Goal: Task Accomplishment & Management: Complete application form

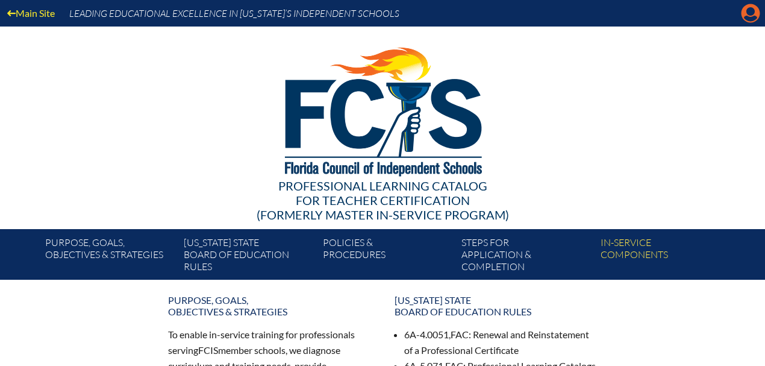
click at [755, 12] on icon "Manage account" at bounding box center [750, 13] width 19 height 19
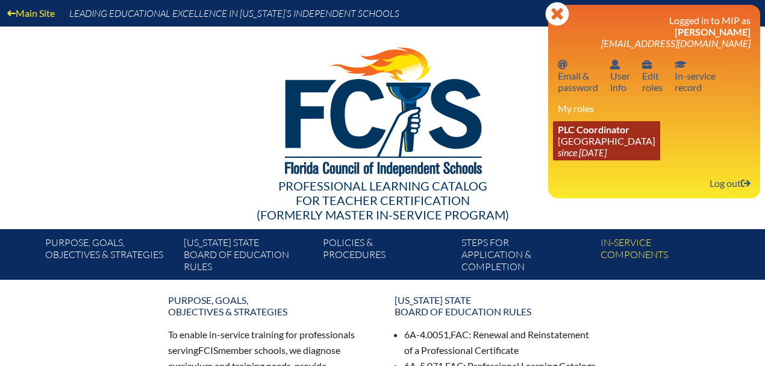
click at [570, 139] on link "PLC Coordinator [GEOGRAPHIC_DATA] since [DATE]" at bounding box center [606, 140] width 107 height 39
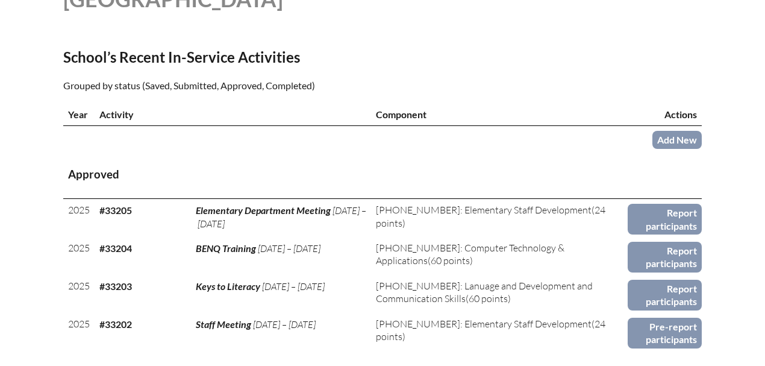
scroll to position [522, 0]
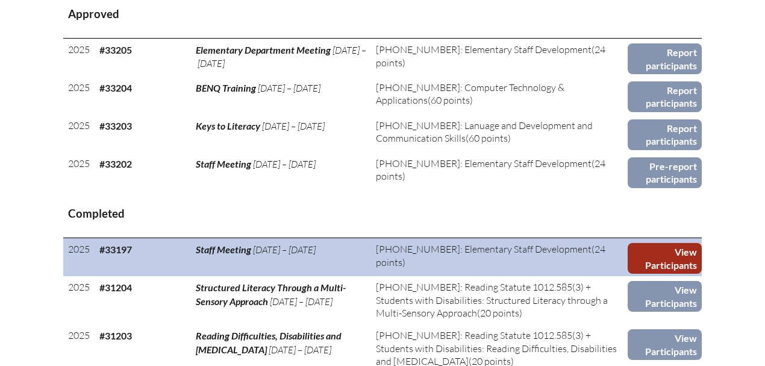
click at [667, 253] on link "View Participants" at bounding box center [665, 258] width 74 height 31
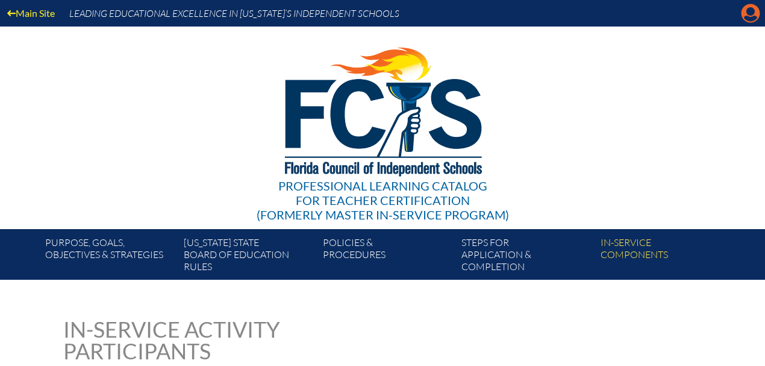
click at [754, 14] on icon at bounding box center [751, 13] width 19 height 19
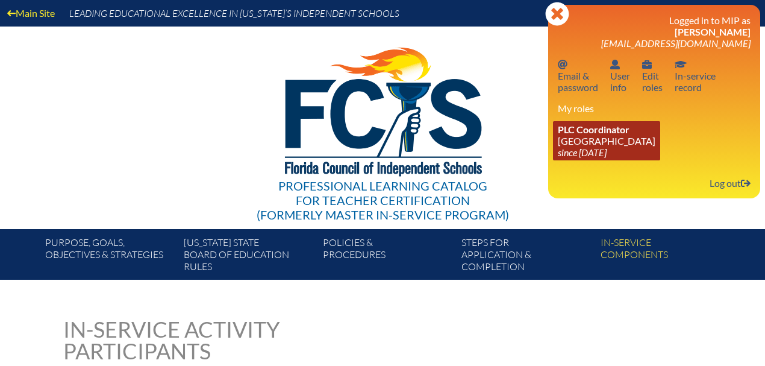
click at [593, 145] on link "PLC Coordinator [GEOGRAPHIC_DATA] since [DATE]" at bounding box center [606, 140] width 107 height 39
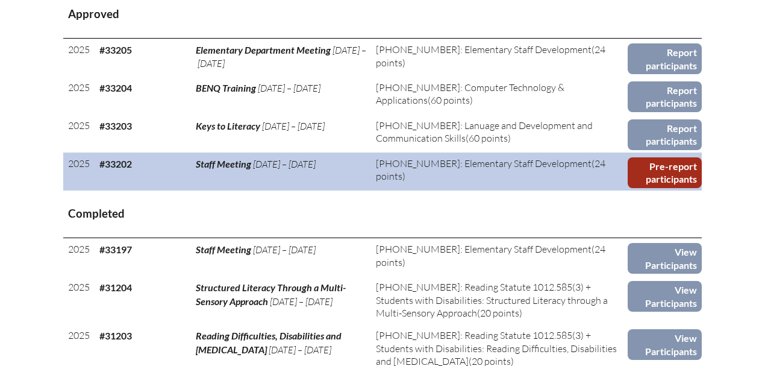
scroll to position [482, 0]
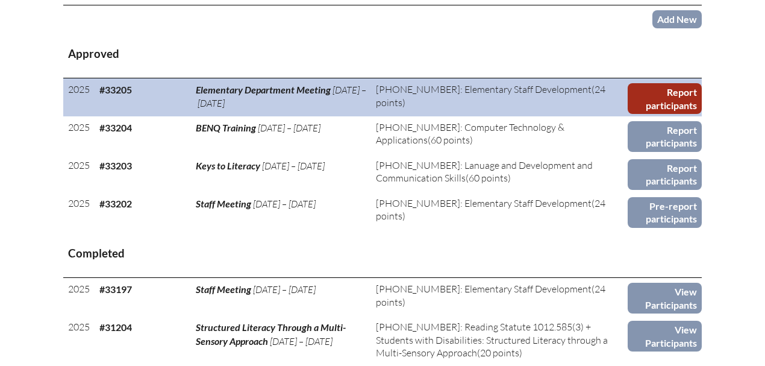
click at [670, 107] on link "Report participants" at bounding box center [665, 98] width 74 height 31
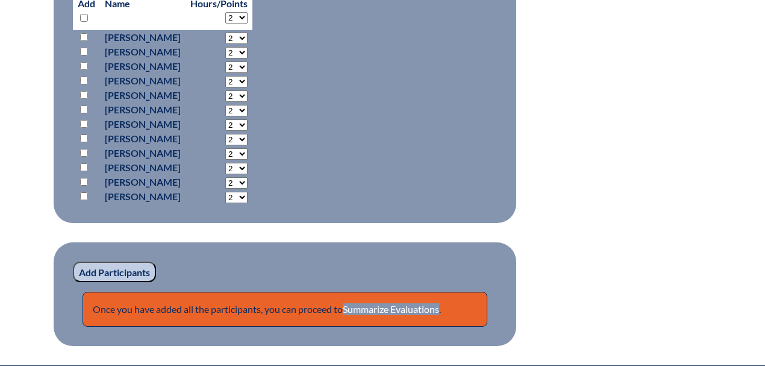
scroll to position [844, 0]
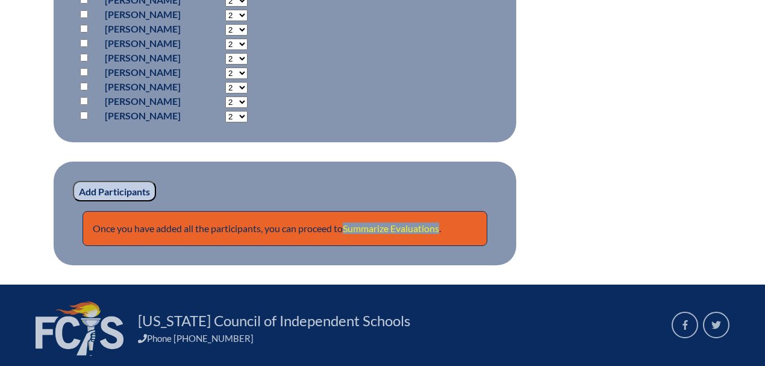
click at [379, 231] on link "Summarize Evaluations" at bounding box center [391, 227] width 96 height 11
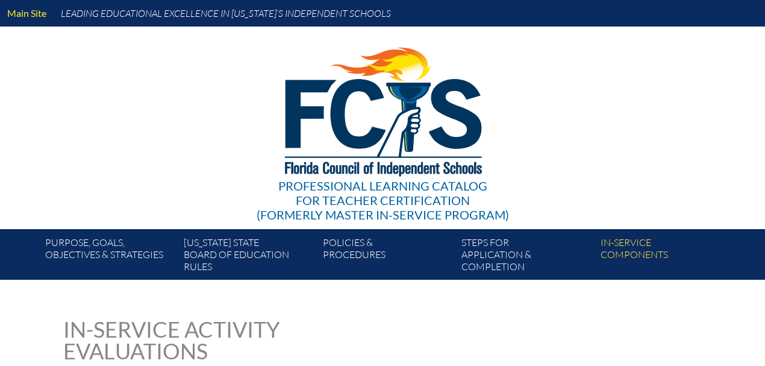
type input "0"
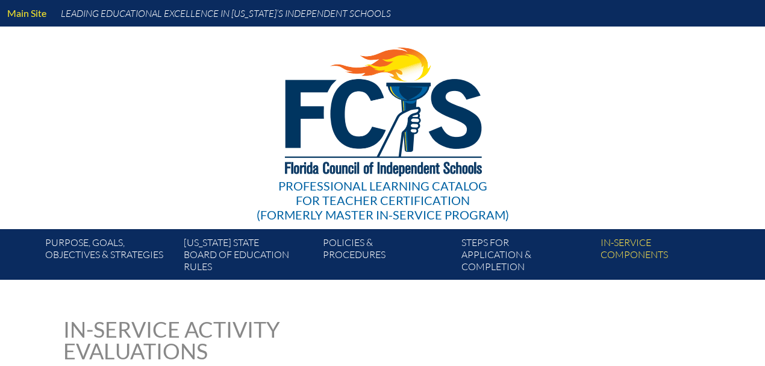
type input "0"
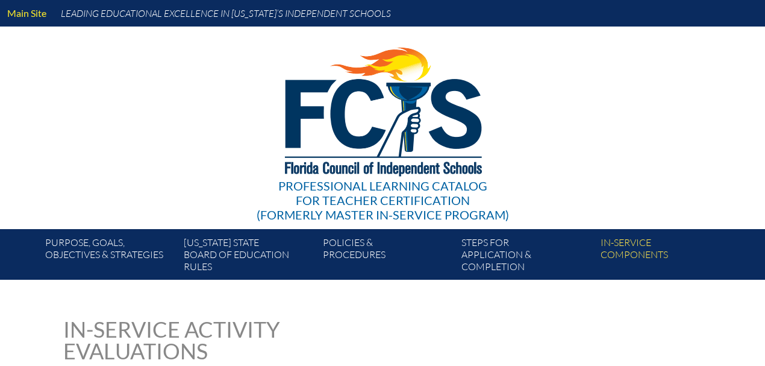
type input "0"
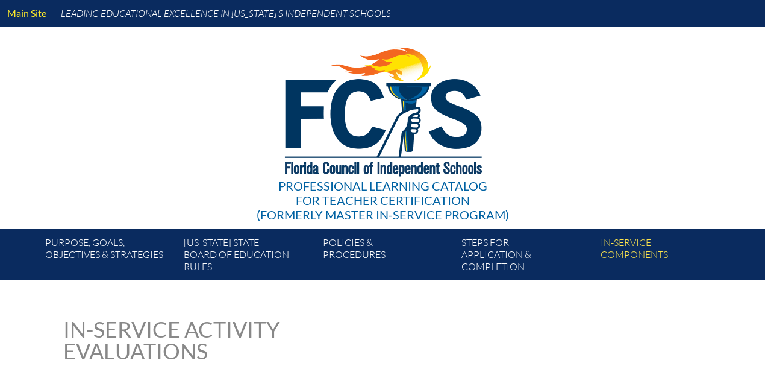
type input "0"
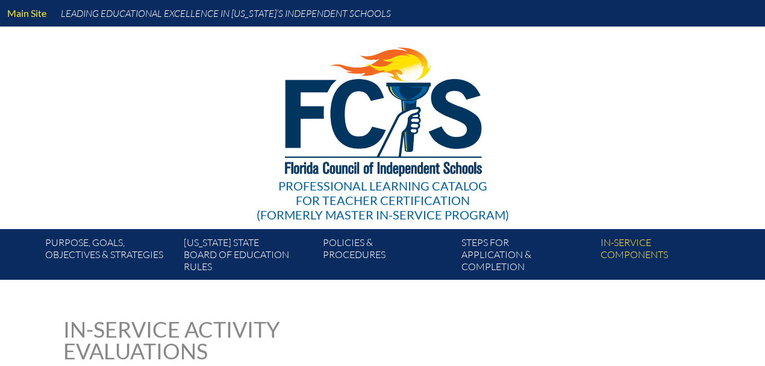
type input "0"
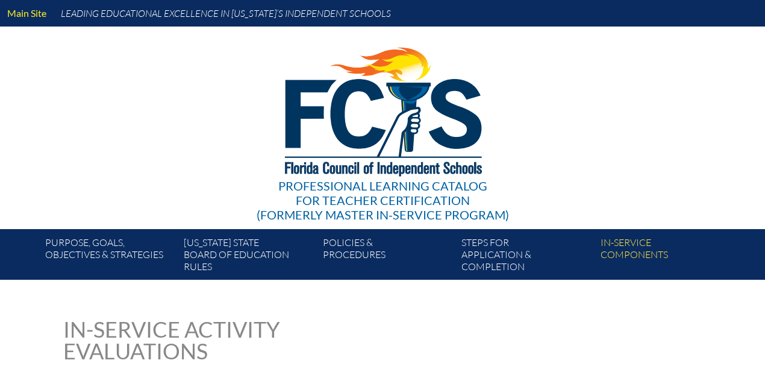
type input "0"
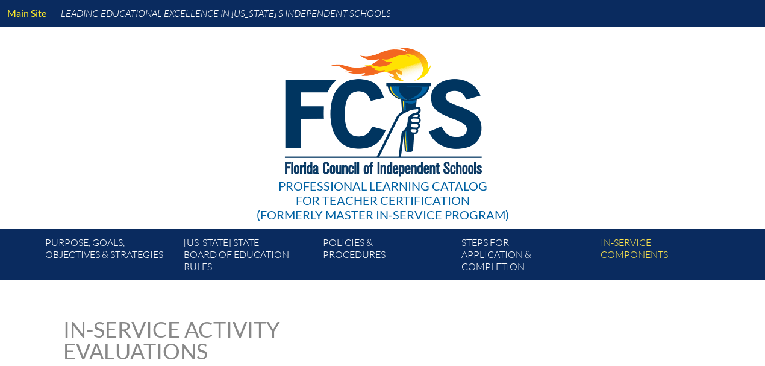
type input "0"
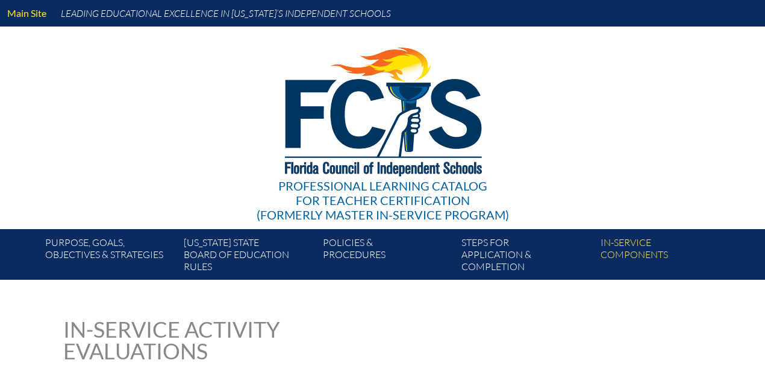
type input "0"
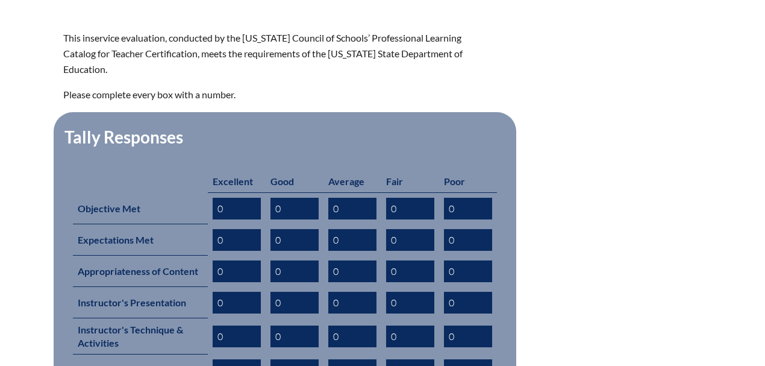
scroll to position [562, 0]
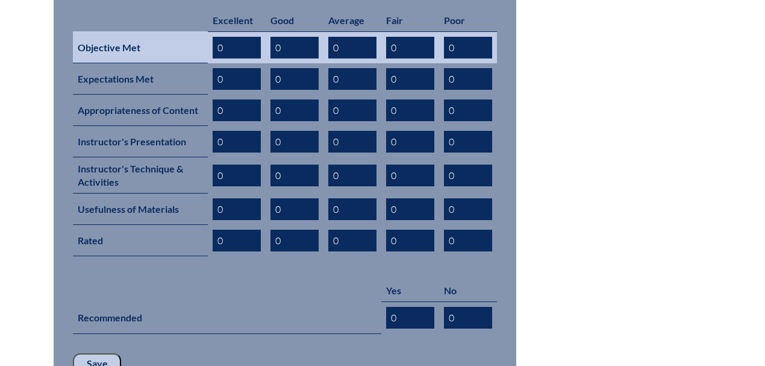
click at [236, 37] on input "0" at bounding box center [237, 48] width 48 height 22
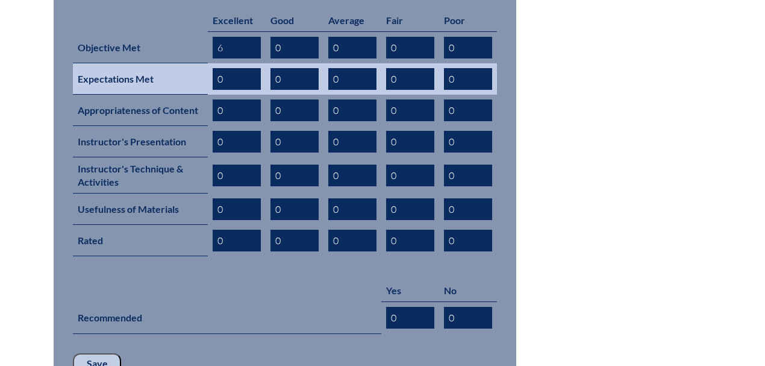
type input "6"
click at [235, 68] on input "0" at bounding box center [237, 79] width 48 height 22
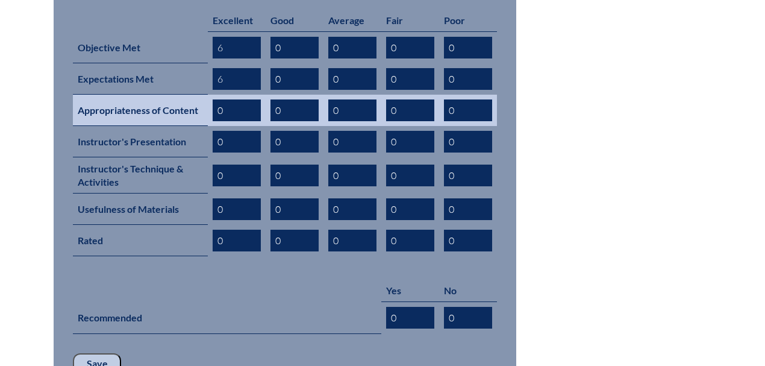
type input "6"
click at [233, 99] on input "0" at bounding box center [237, 110] width 48 height 22
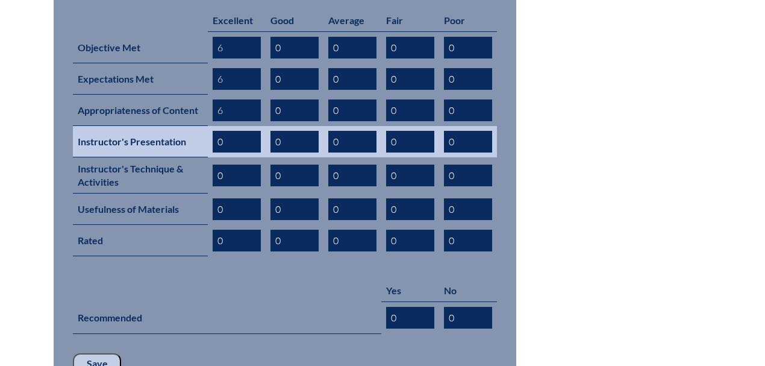
type input "6"
click at [234, 131] on input "0" at bounding box center [237, 142] width 48 height 22
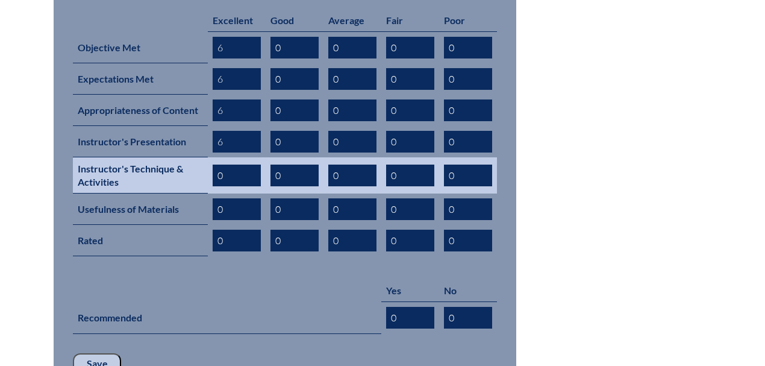
type input "6"
click at [235, 165] on input "0" at bounding box center [237, 176] width 48 height 22
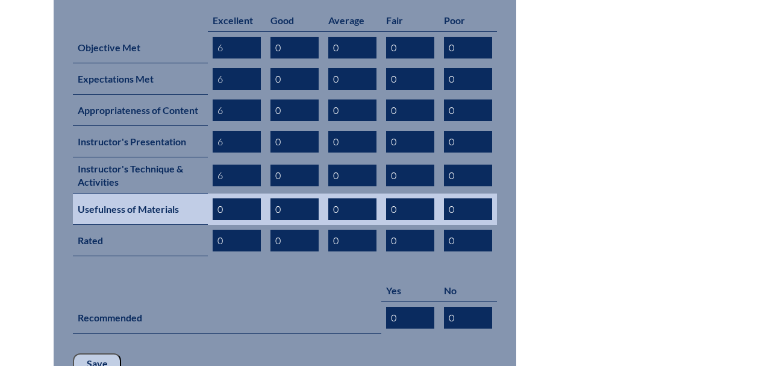
type input "6"
click at [243, 198] on input "0" at bounding box center [237, 209] width 48 height 22
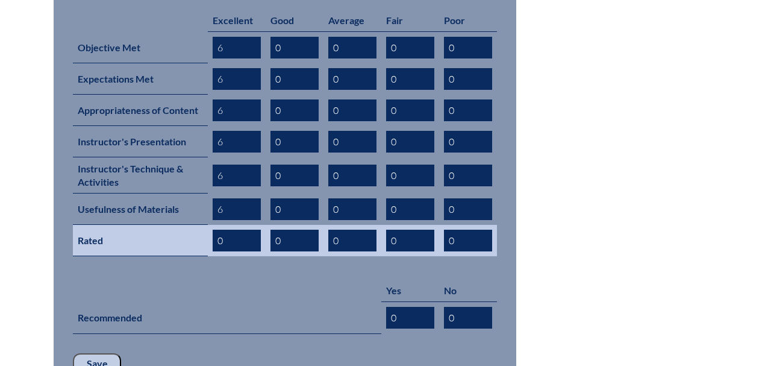
type input "6"
click at [240, 230] on input "0" at bounding box center [237, 241] width 48 height 22
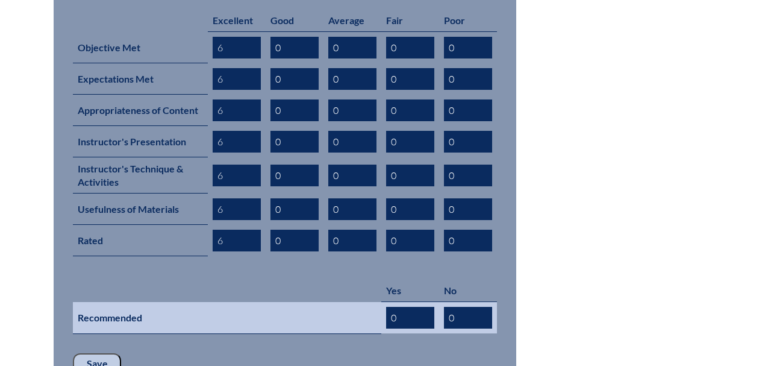
type input "6"
click at [418, 307] on input "0" at bounding box center [410, 318] width 48 height 22
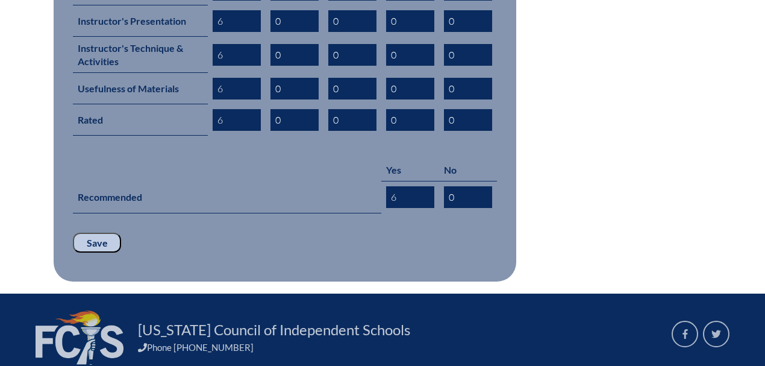
scroll to position [723, 0]
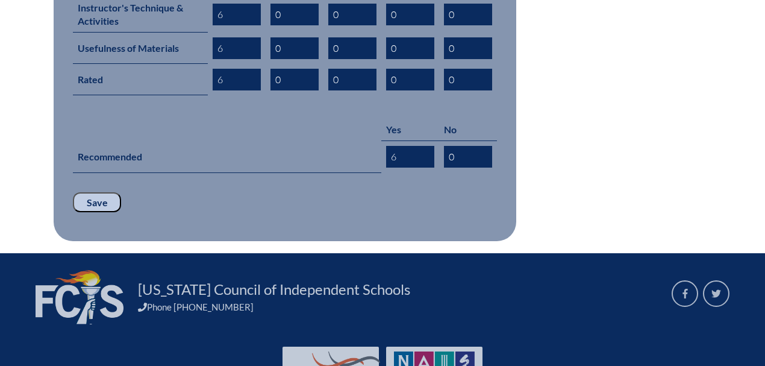
type input "6"
click at [89, 192] on input "Save" at bounding box center [97, 202] width 48 height 20
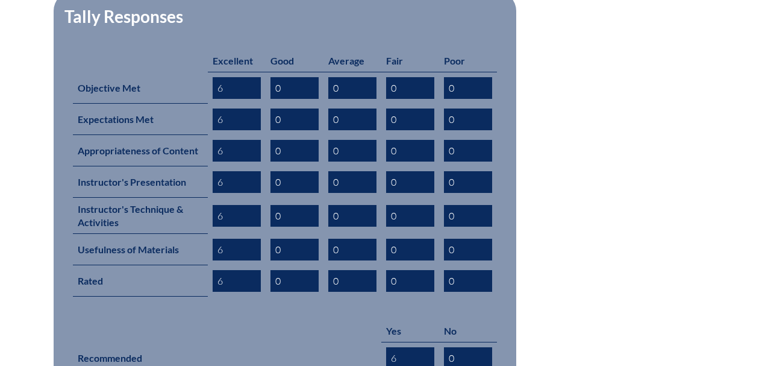
scroll to position [683, 0]
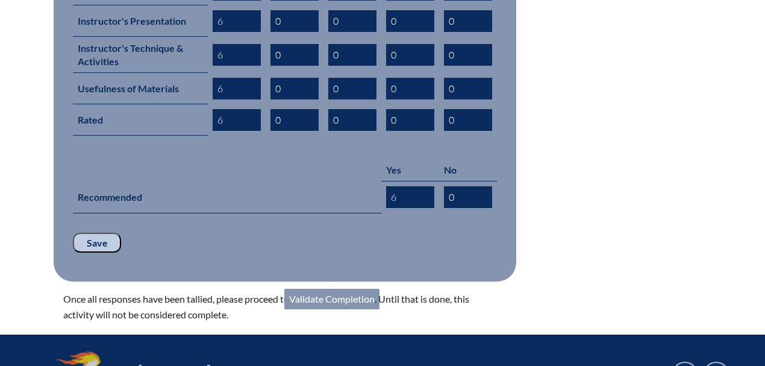
click at [310, 289] on link "Validate Completion" at bounding box center [331, 299] width 95 height 20
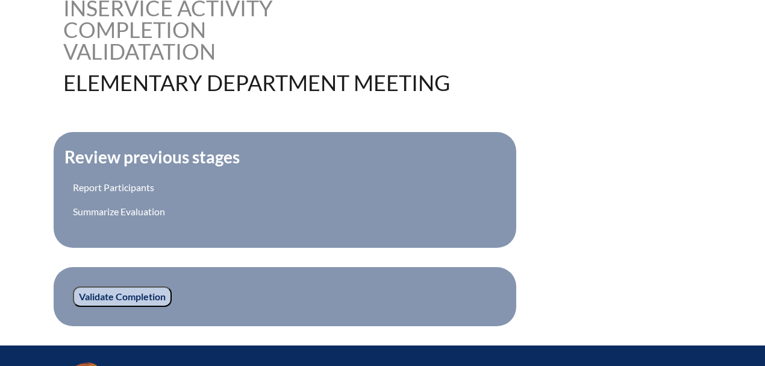
scroll to position [362, 0]
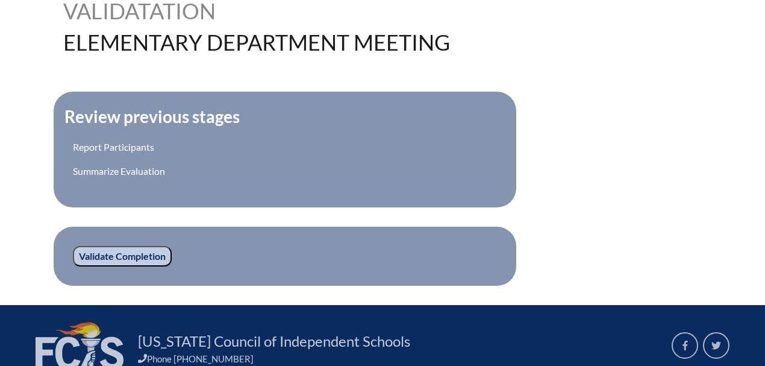
click at [107, 255] on input "Validate Completion" at bounding box center [122, 256] width 99 height 20
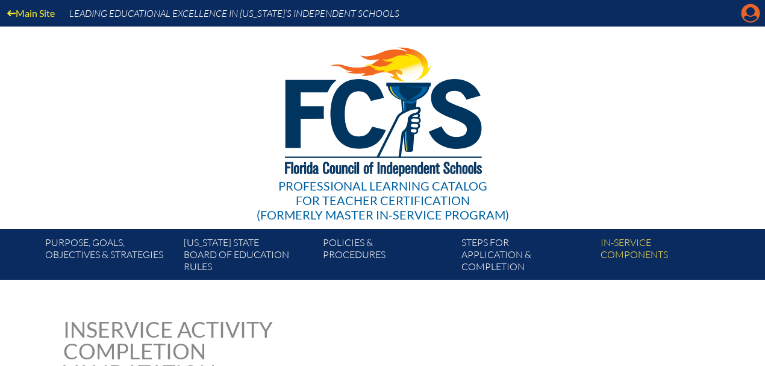
click at [756, 16] on icon at bounding box center [751, 13] width 19 height 19
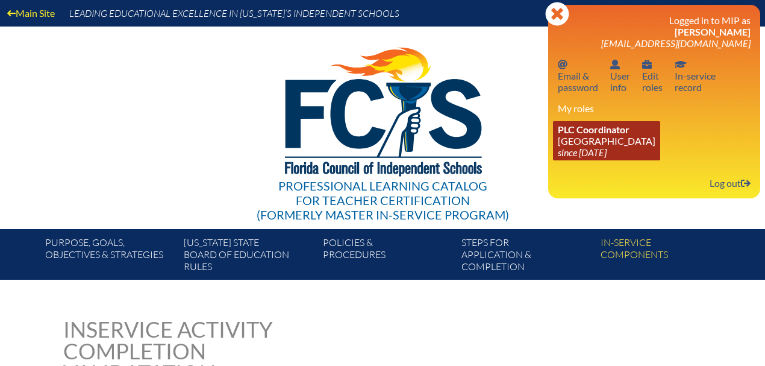
click at [593, 139] on link "PLC Coordinator Good Shepherd Episcopal School since 2021 Jul 1" at bounding box center [606, 140] width 107 height 39
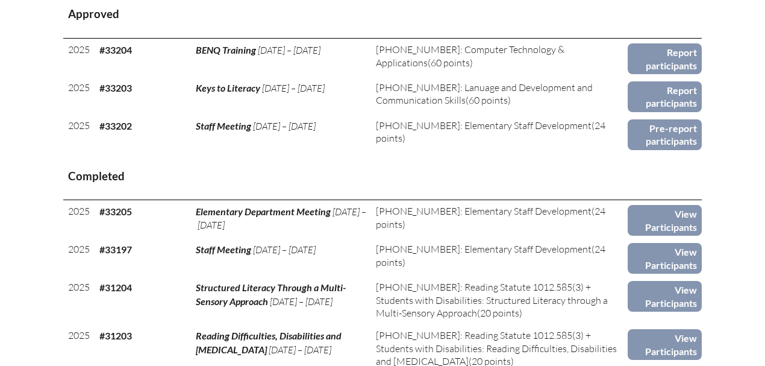
scroll to position [562, 0]
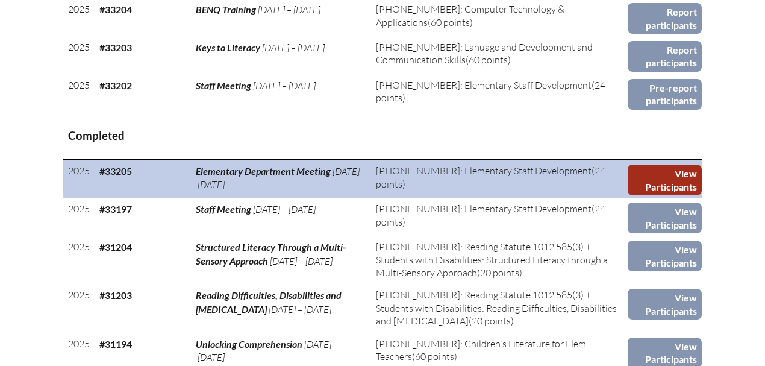
click at [662, 182] on link "View Participants" at bounding box center [665, 180] width 74 height 31
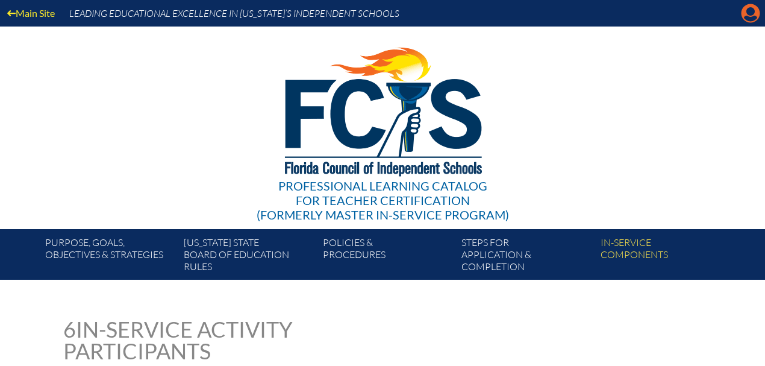
click at [751, 18] on icon "Manage account" at bounding box center [750, 13] width 19 height 19
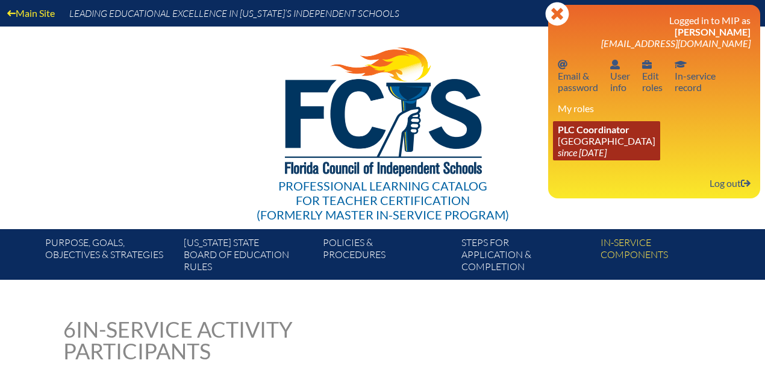
click at [592, 154] on icon "since [DATE]" at bounding box center [582, 151] width 49 height 11
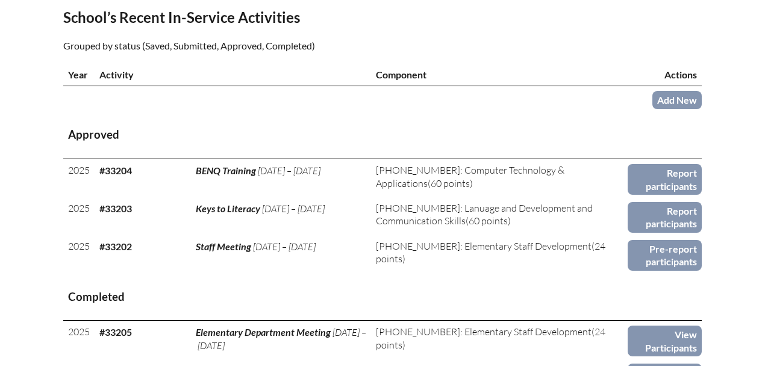
scroll to position [442, 0]
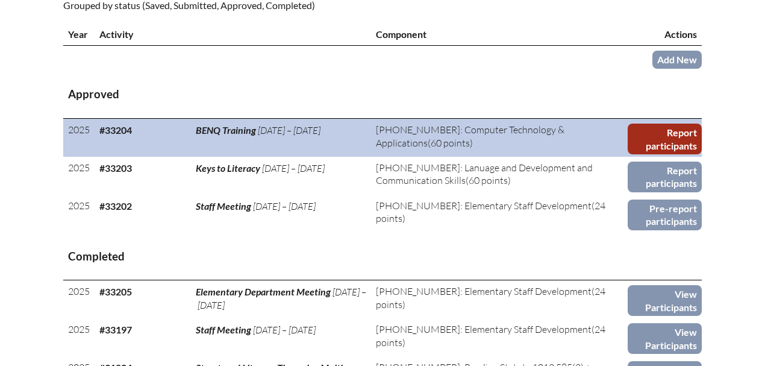
click at [683, 140] on link "Report participants" at bounding box center [665, 139] width 74 height 31
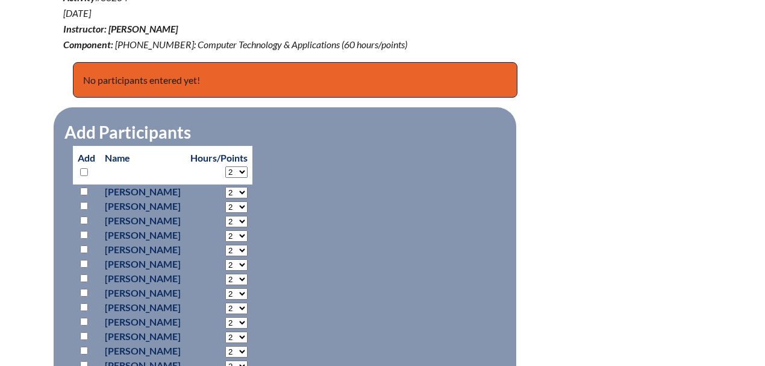
scroll to position [482, 0]
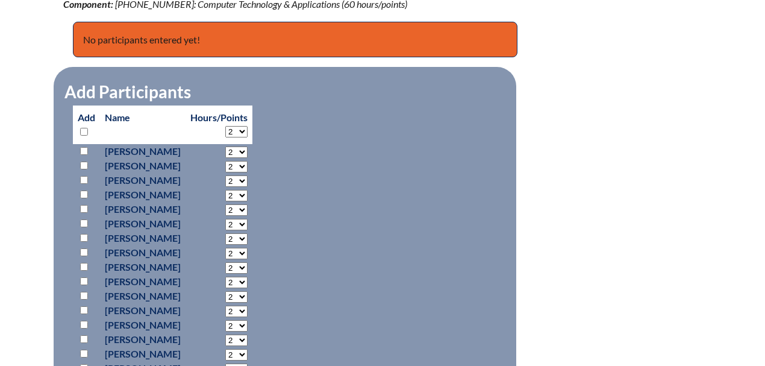
click at [248, 131] on select "2 3 4 5 6 7 8 9 10 11 12 13 14 15 16 17 18 19 20 21 22 23 24 25 26 27 28 29 30 …" at bounding box center [236, 131] width 22 height 11
select select "6"
click at [248, 126] on select "2 3 4 5 6 7 8 9 10 11 12 13 14 15 16 17 18 19 20 21 22 23 24 25 26 27 28 29 30 …" at bounding box center [236, 131] width 22 height 11
select select "6"
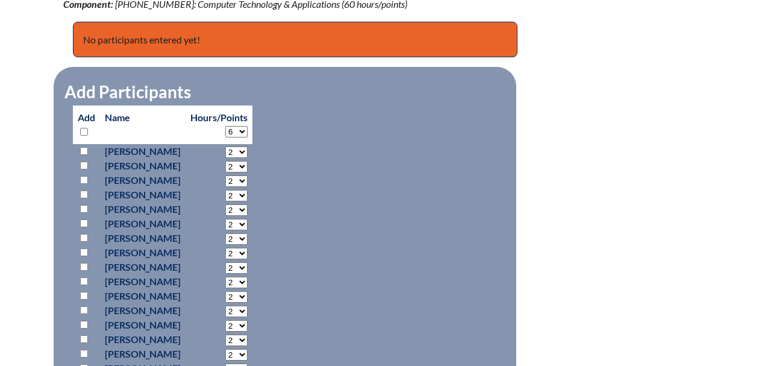
select select "6"
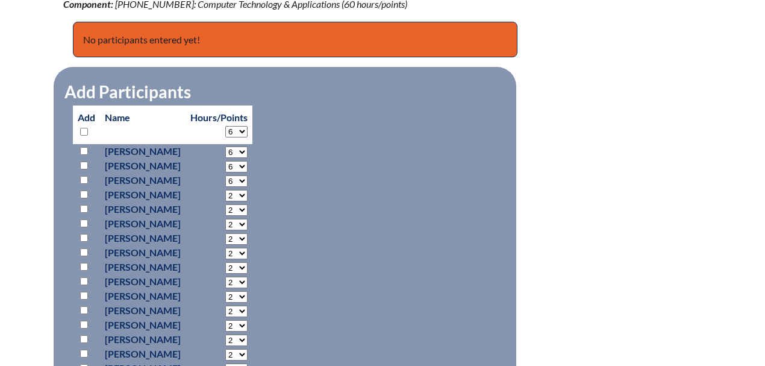
select select "6"
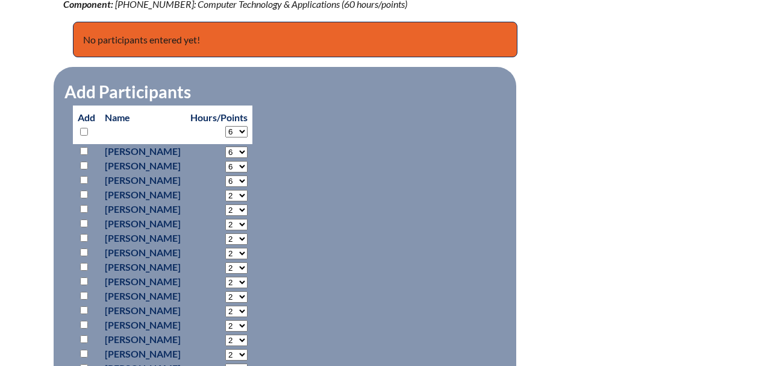
select select "6"
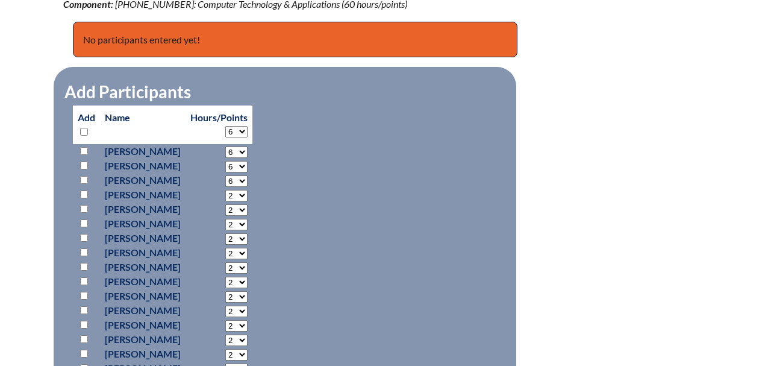
select select "6"
click at [79, 148] on p at bounding box center [86, 151] width 17 height 14
click at [80, 151] on input "checkbox" at bounding box center [84, 151] width 8 height 8
checkbox input "true"
click at [81, 162] on input "checkbox" at bounding box center [84, 166] width 8 height 8
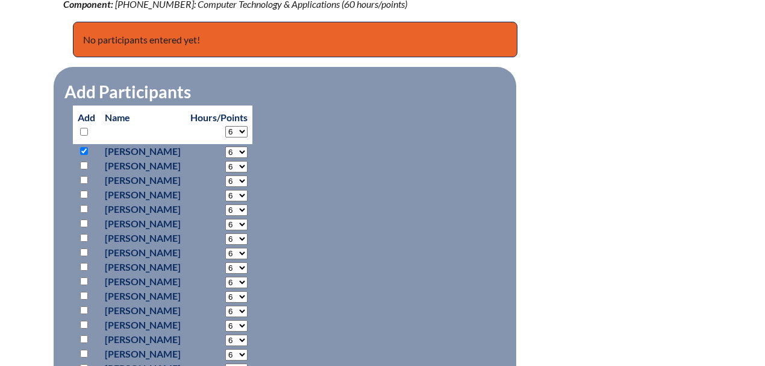
checkbox input "true"
click at [83, 195] on input "checkbox" at bounding box center [84, 194] width 8 height 8
checkbox input "true"
click at [85, 222] on input "checkbox" at bounding box center [84, 223] width 8 height 8
checkbox input "true"
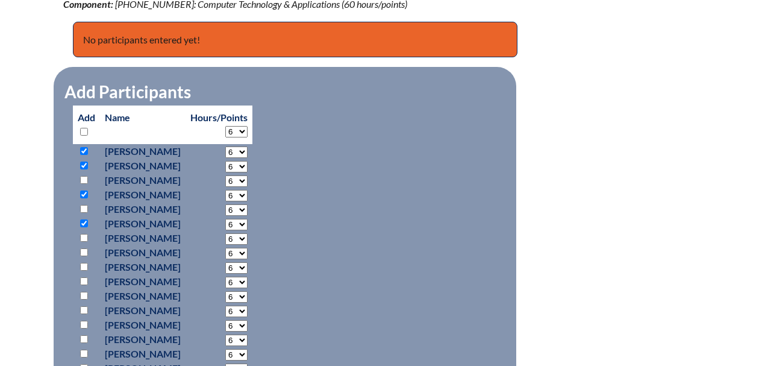
click at [84, 236] on input "checkbox" at bounding box center [84, 238] width 8 height 8
checkbox input "true"
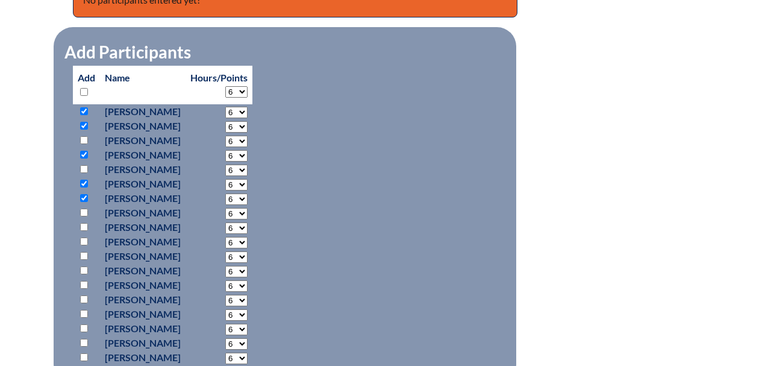
click at [80, 227] on input "checkbox" at bounding box center [84, 227] width 8 height 8
checkbox input "true"
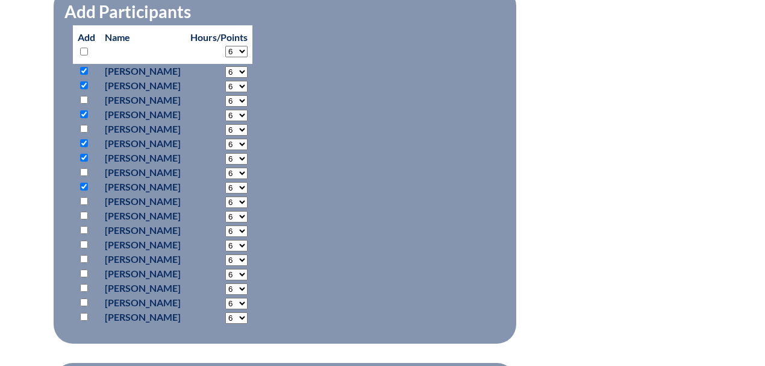
click at [82, 303] on input "checkbox" at bounding box center [84, 302] width 8 height 8
checkbox input "true"
click at [84, 313] on input "checkbox" at bounding box center [84, 317] width 8 height 8
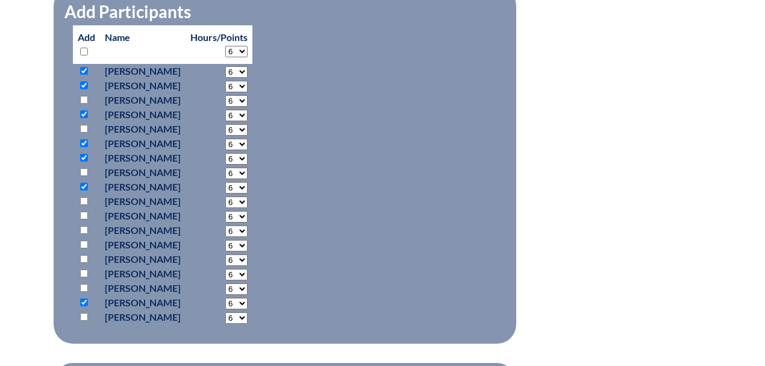
checkbox input "true"
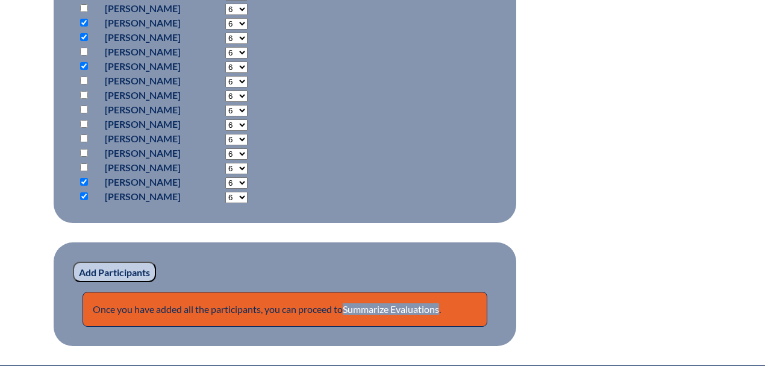
scroll to position [763, 0]
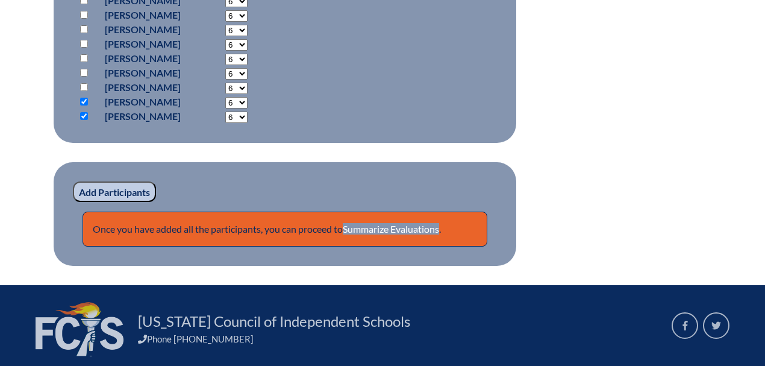
click at [119, 192] on input "Add Participants" at bounding box center [114, 191] width 83 height 20
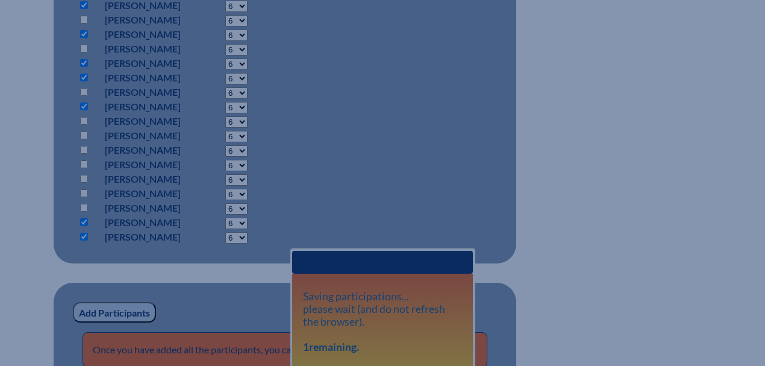
scroll to position [683, 0]
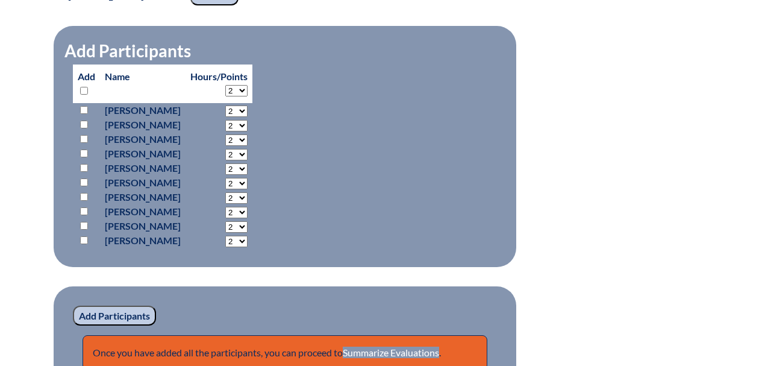
scroll to position [852, 0]
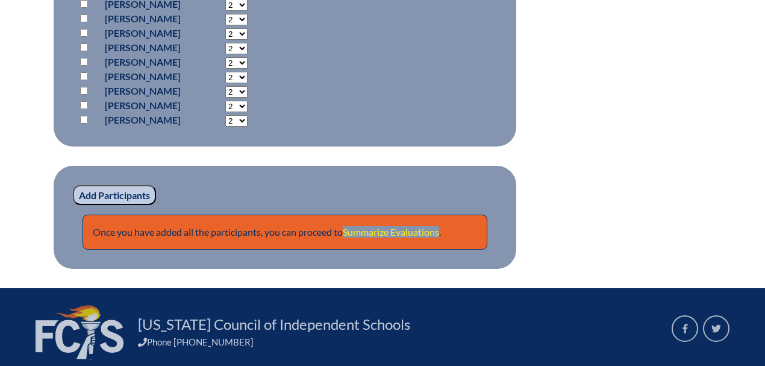
click at [422, 231] on link "Summarize Evaluations" at bounding box center [391, 231] width 96 height 11
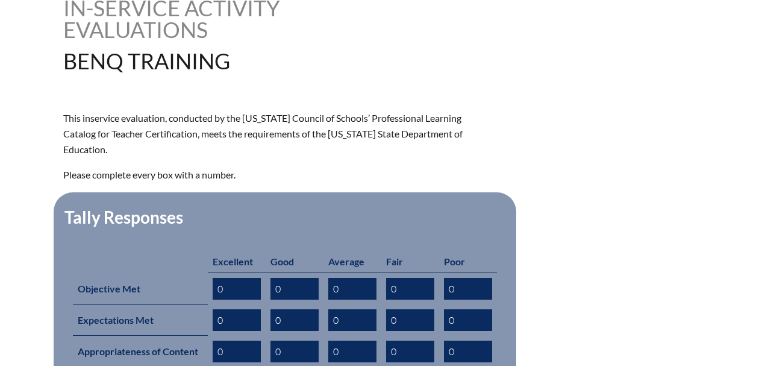
scroll to position [482, 0]
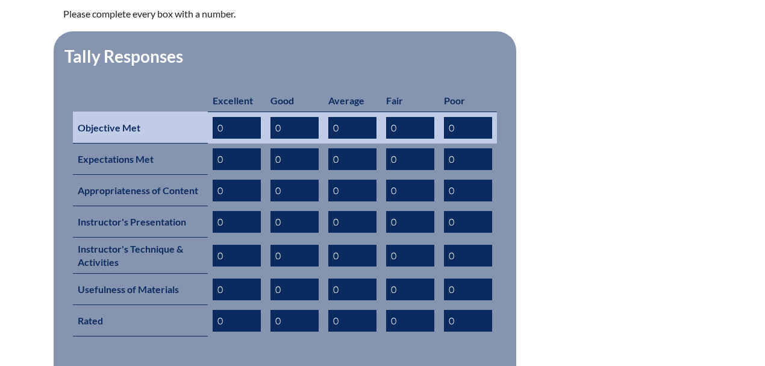
click at [231, 117] on input "0" at bounding box center [237, 128] width 48 height 22
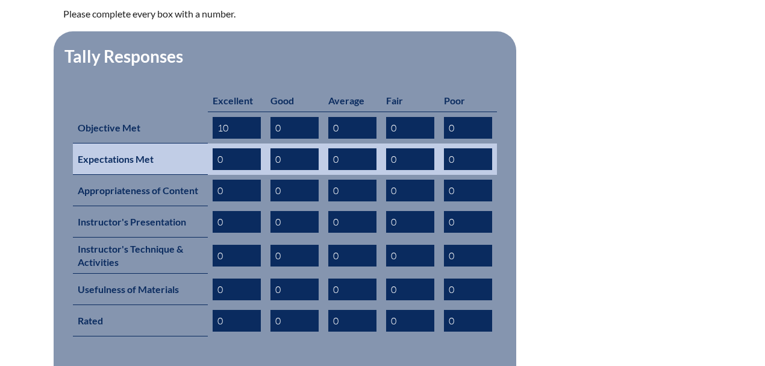
type input "10"
click at [234, 148] on input "0" at bounding box center [237, 159] width 48 height 22
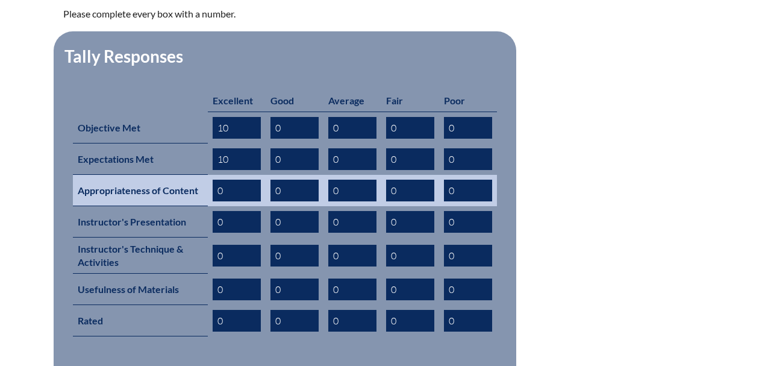
type input "10"
click at [233, 180] on input "0" at bounding box center [237, 191] width 48 height 22
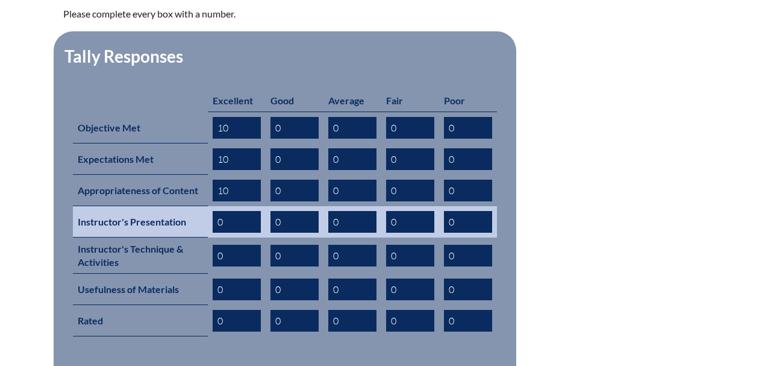
type input "10"
click at [237, 211] on input "0" at bounding box center [237, 222] width 48 height 22
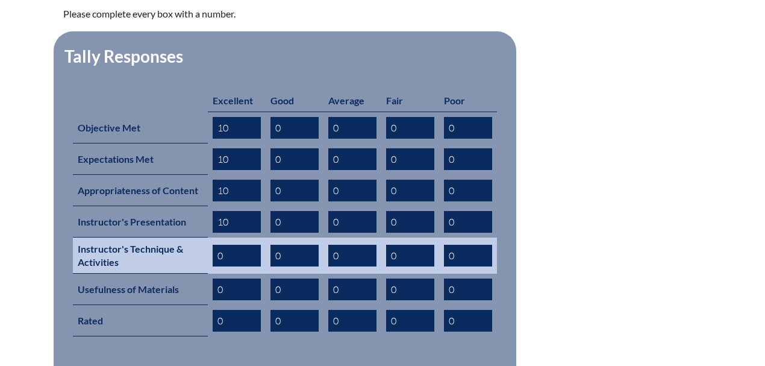
type input "10"
click at [230, 245] on input "0" at bounding box center [237, 256] width 48 height 22
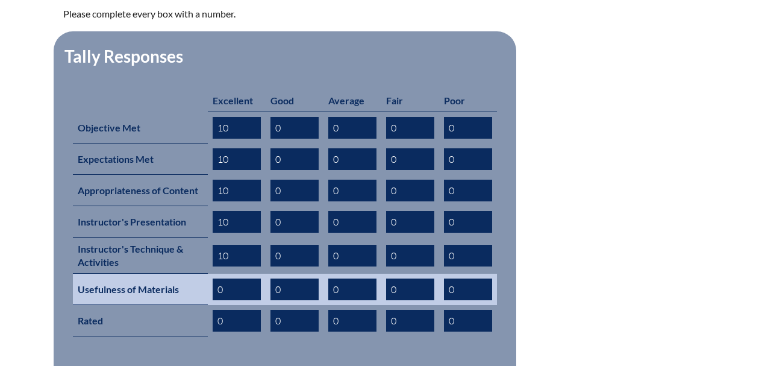
type input "10"
click at [228, 278] on input "0" at bounding box center [237, 289] width 48 height 22
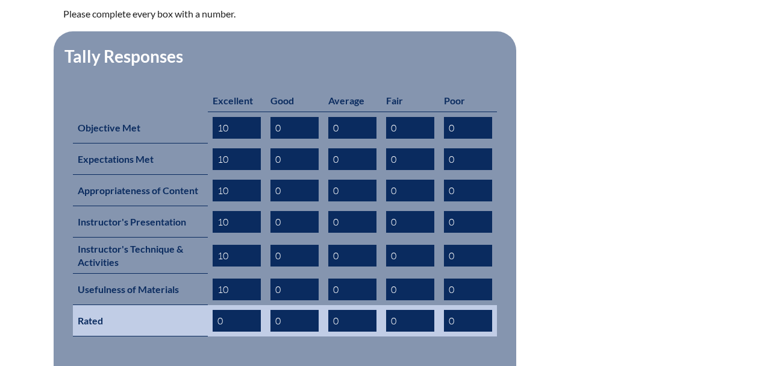
type input "10"
click at [227, 310] on input "0" at bounding box center [237, 321] width 48 height 22
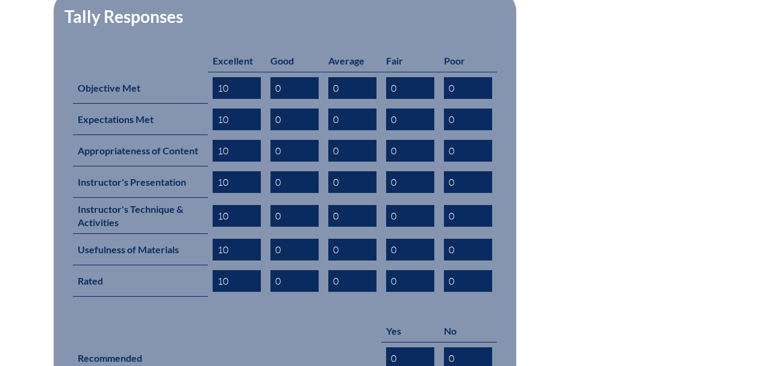
scroll to position [683, 0]
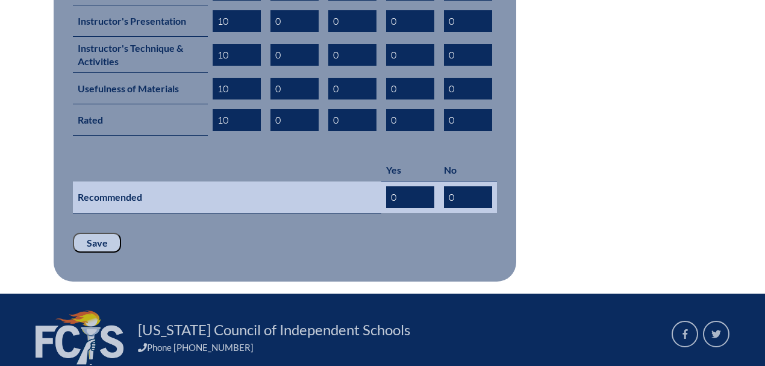
type input "10"
click at [407, 186] on input "0" at bounding box center [410, 197] width 48 height 22
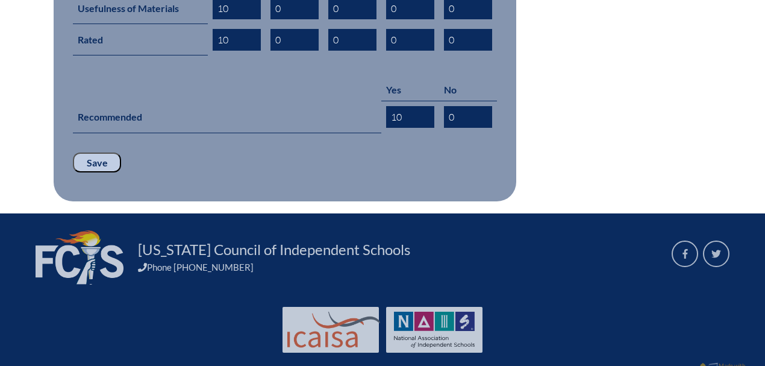
scroll to position [765, 0]
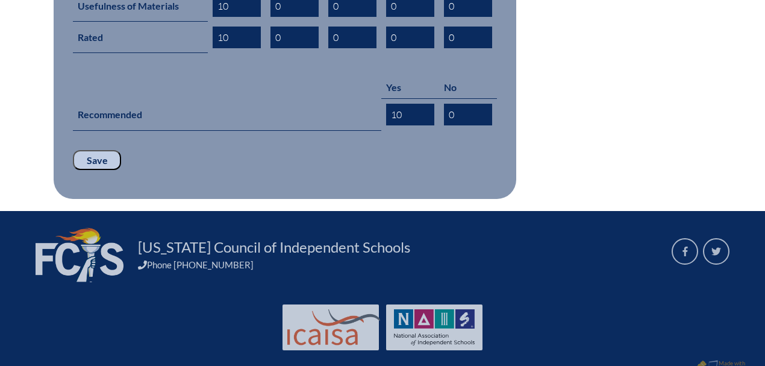
type input "10"
click at [92, 150] on input "Save" at bounding box center [97, 160] width 48 height 20
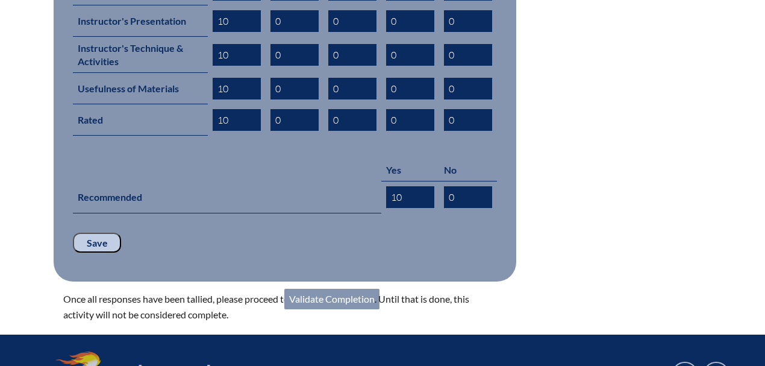
scroll to position [723, 0]
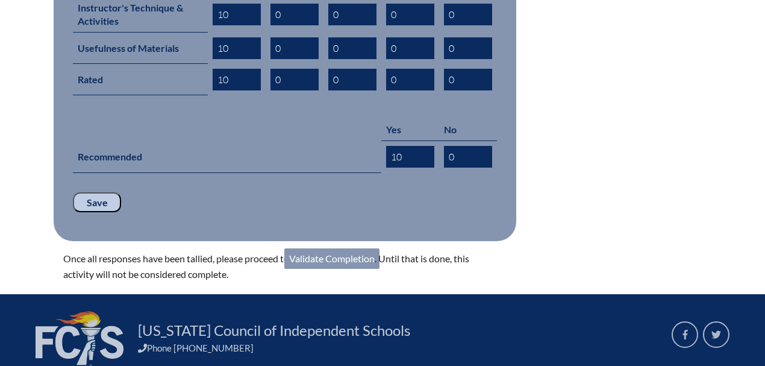
click at [352, 248] on link "Validate Completion" at bounding box center [331, 258] width 95 height 20
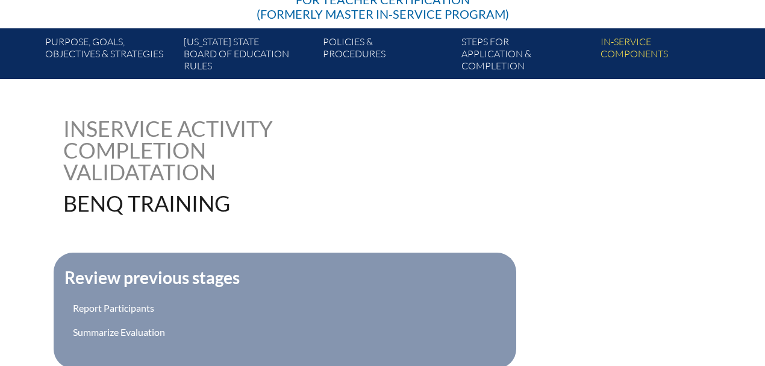
scroll to position [401, 0]
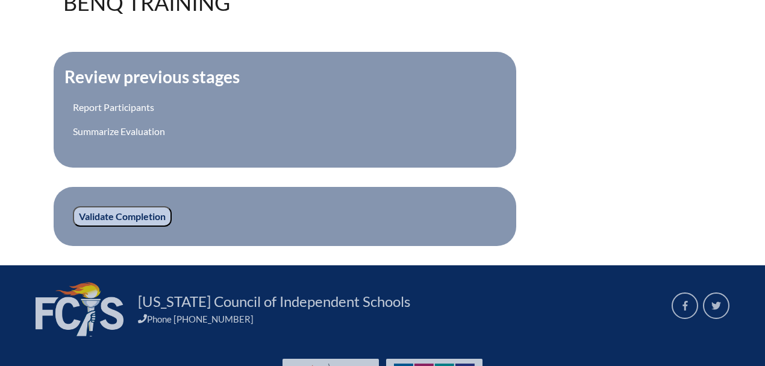
click at [112, 219] on input "Validate Completion" at bounding box center [122, 216] width 99 height 20
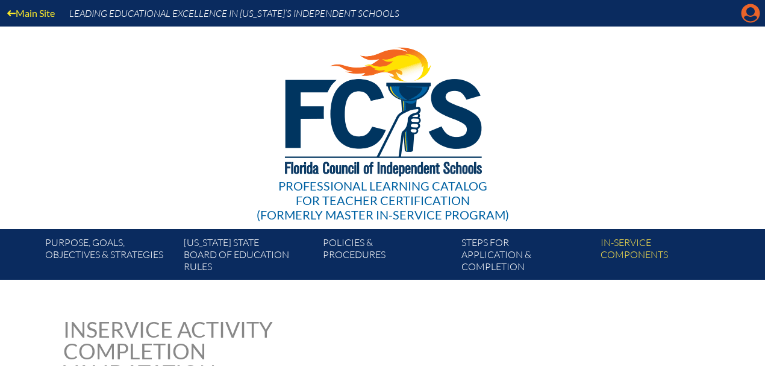
click at [755, 16] on icon "Manage account" at bounding box center [750, 13] width 19 height 19
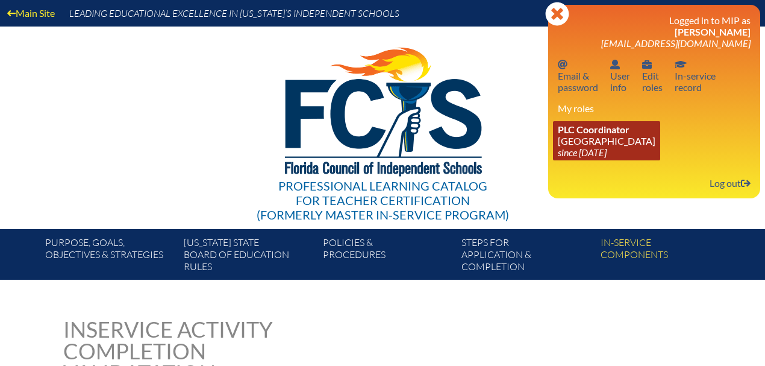
click at [614, 140] on link "PLC Coordinator [GEOGRAPHIC_DATA] since [DATE]" at bounding box center [606, 140] width 107 height 39
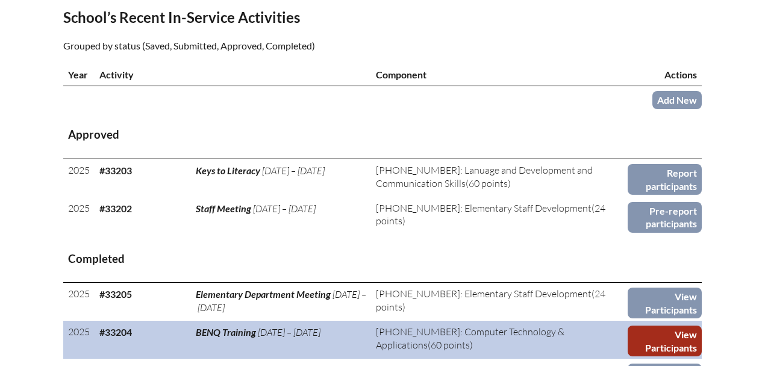
scroll to position [442, 0]
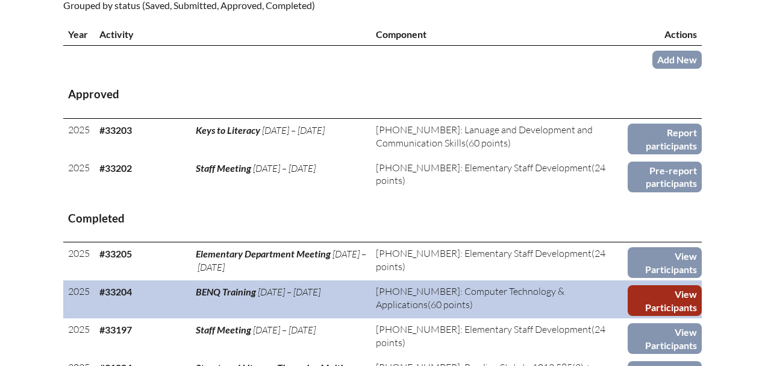
click at [674, 298] on link "View Participants" at bounding box center [665, 300] width 74 height 31
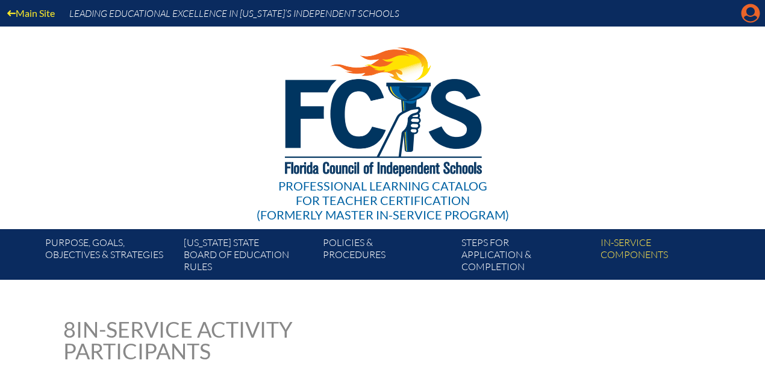
click at [755, 14] on icon at bounding box center [751, 13] width 19 height 19
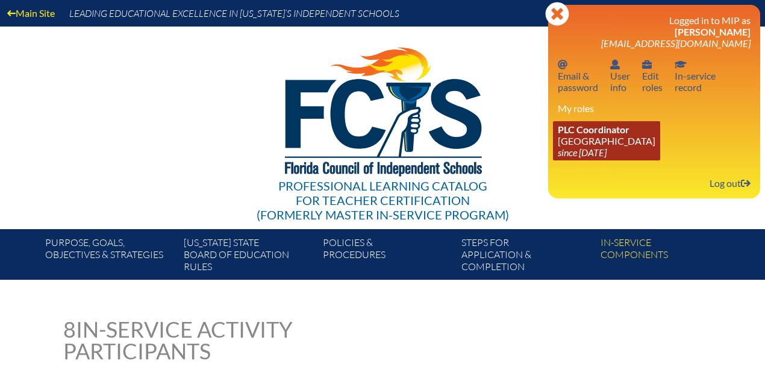
click at [577, 157] on icon "since [DATE]" at bounding box center [582, 151] width 49 height 11
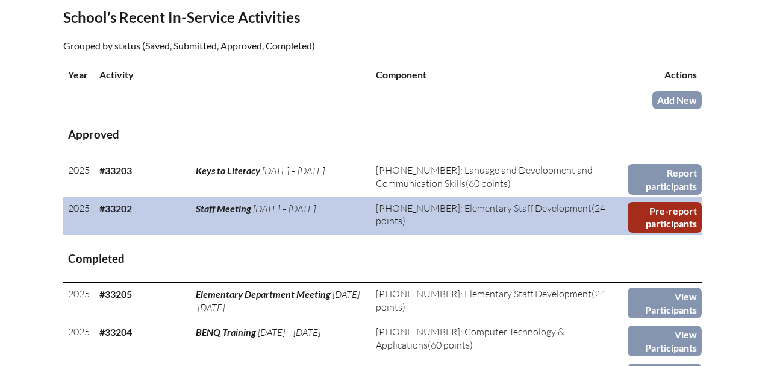
scroll to position [482, 0]
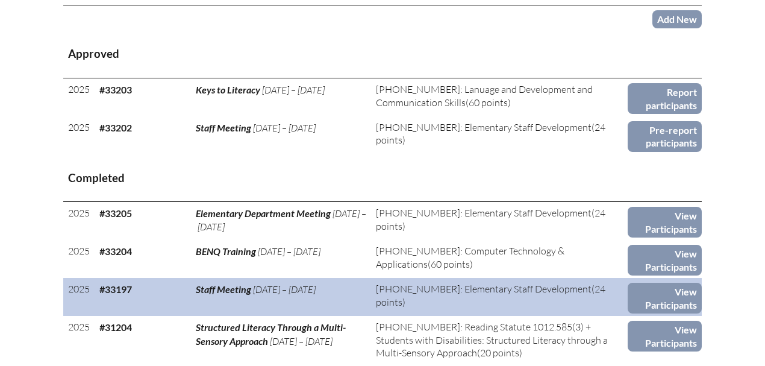
click at [458, 292] on span "[PHONE_NUMBER]: Elementary Staff Development" at bounding box center [484, 289] width 216 height 12
click at [664, 295] on link "View Participants" at bounding box center [665, 298] width 74 height 31
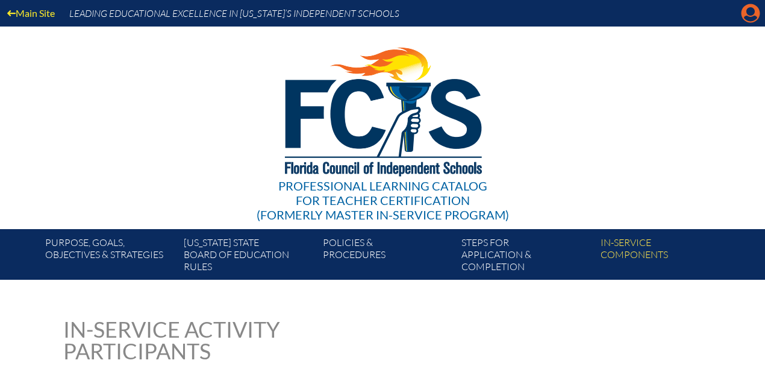
click at [749, 14] on icon "Manage account" at bounding box center [750, 13] width 19 height 19
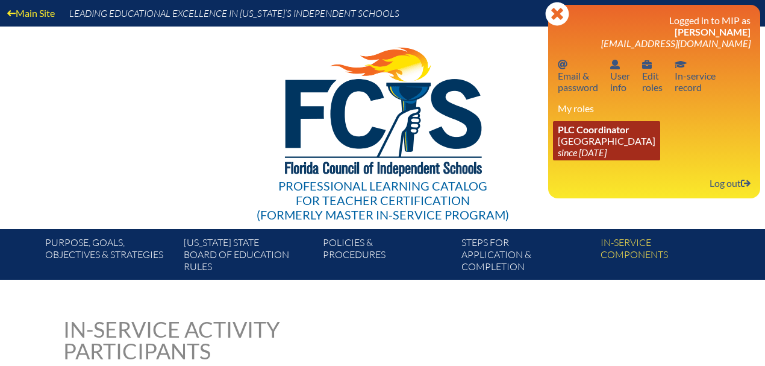
click at [607, 152] on icon "since [DATE]" at bounding box center [582, 151] width 49 height 11
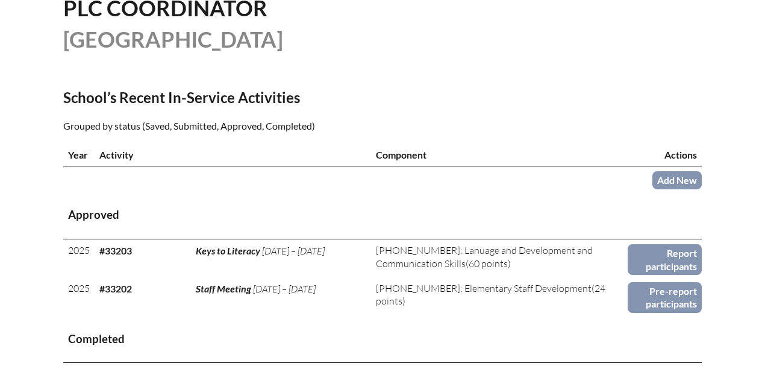
scroll to position [362, 0]
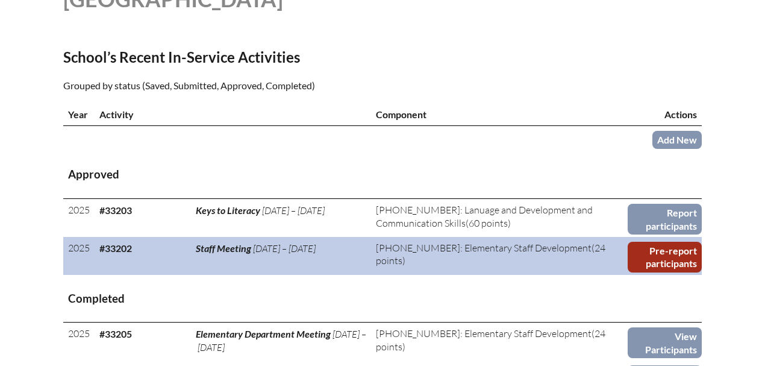
click at [655, 260] on link "Pre-report participants" at bounding box center [665, 257] width 74 height 31
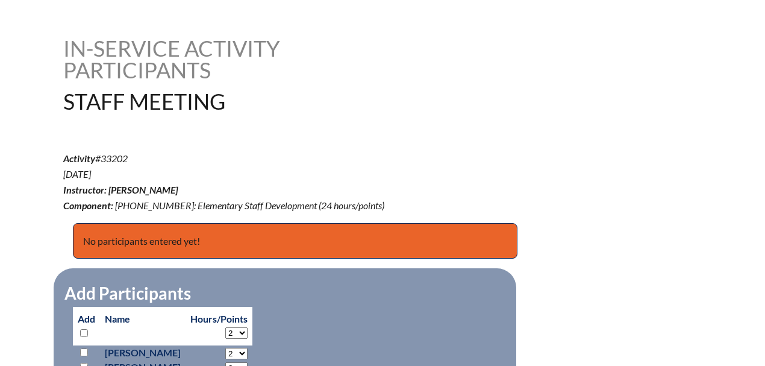
scroll to position [401, 0]
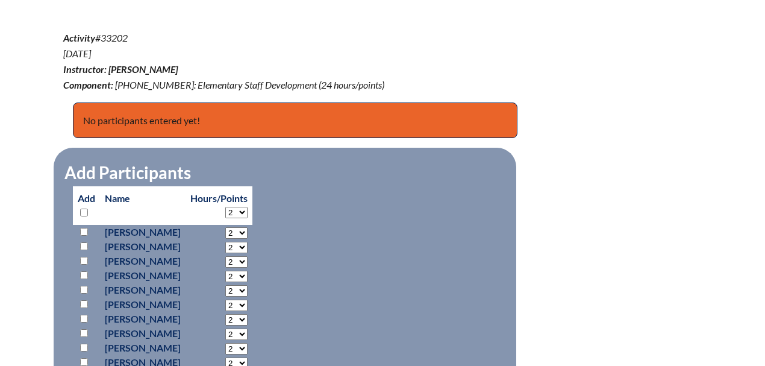
click at [248, 212] on select "2 3 4 5 6 7 8 9 10 11 12 13 14 15 16 17 18 19 20 21 22 23 24" at bounding box center [236, 212] width 22 height 11
select select "4"
click at [248, 207] on select "2 3 4 5 6 7 8 9 10 11 12 13 14 15 16 17 18 19 20 21 22 23 24" at bounding box center [236, 212] width 22 height 11
select select "4"
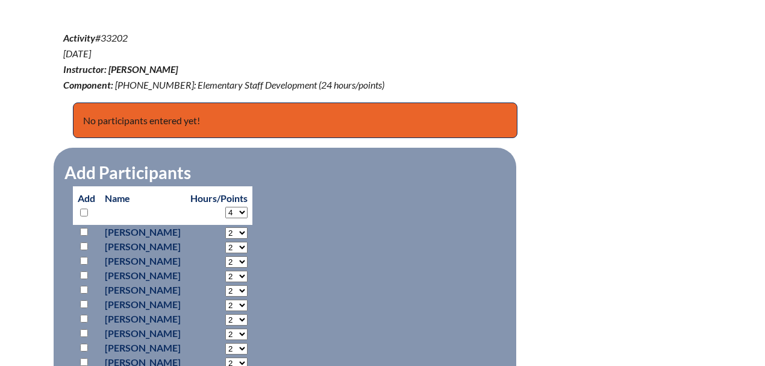
select select "4"
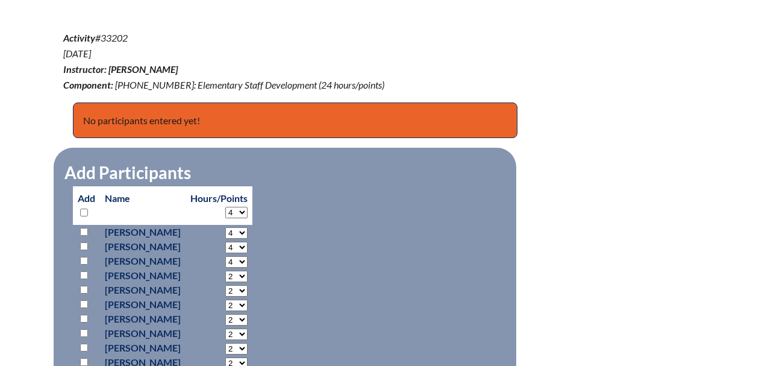
select select "4"
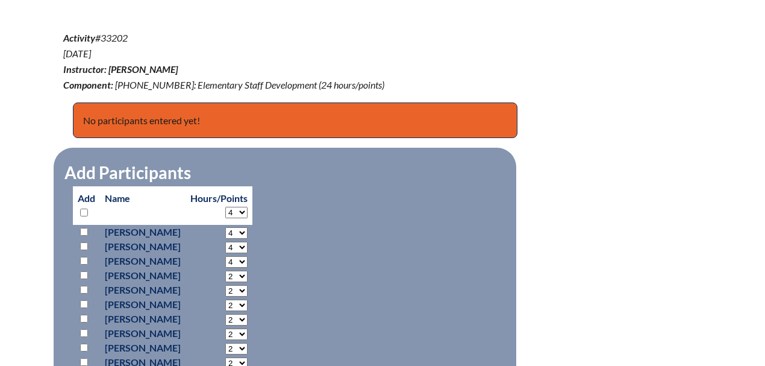
select select "4"
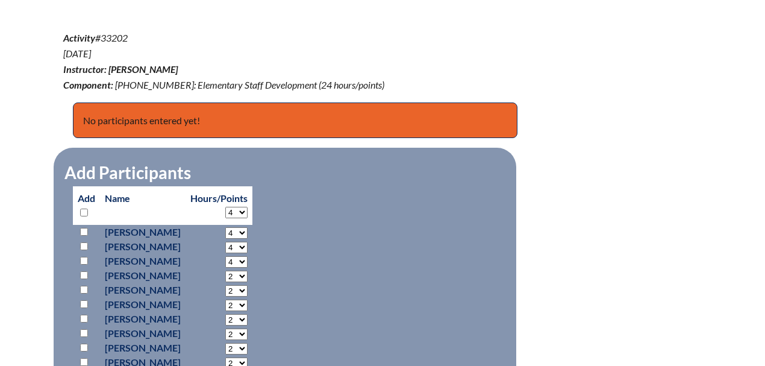
select select "4"
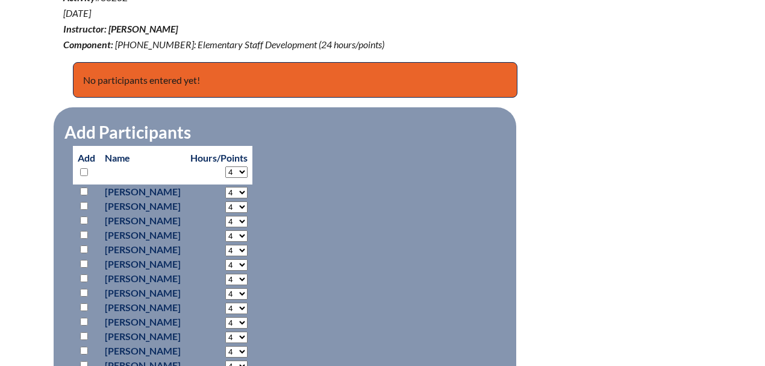
scroll to position [482, 0]
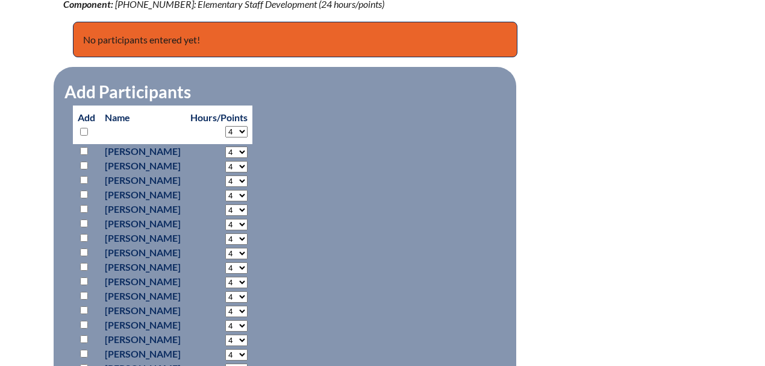
click at [81, 151] on input "checkbox" at bounding box center [84, 151] width 8 height 8
checkbox input "true"
click at [81, 162] on input "checkbox" at bounding box center [84, 166] width 8 height 8
checkbox input "true"
click at [83, 190] on input "checkbox" at bounding box center [84, 194] width 8 height 8
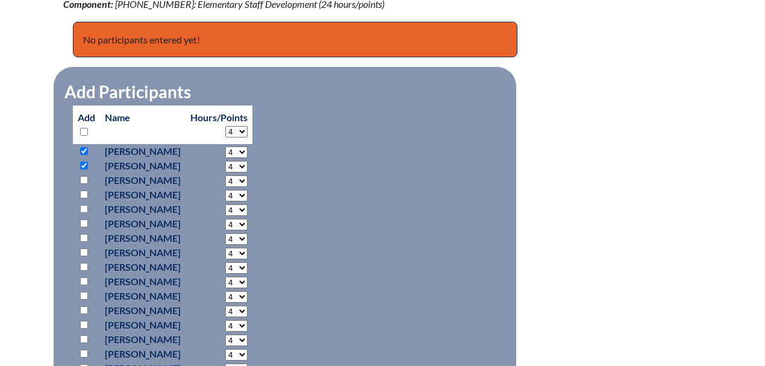
checkbox input "true"
click at [81, 223] on input "checkbox" at bounding box center [84, 223] width 8 height 8
checkbox input "true"
click at [83, 236] on input "checkbox" at bounding box center [84, 238] width 8 height 8
checkbox input "true"
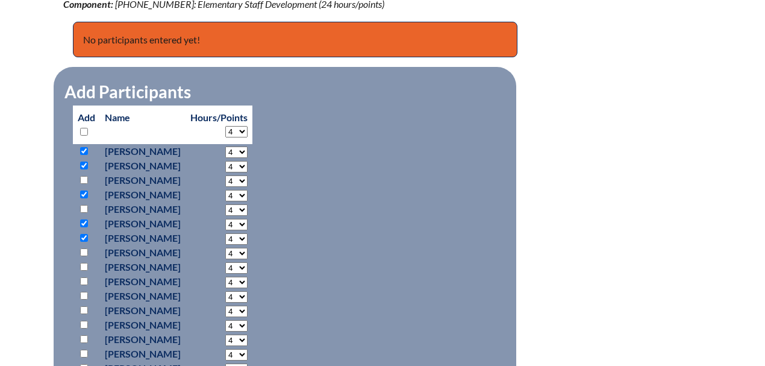
click at [81, 255] on p at bounding box center [86, 252] width 17 height 14
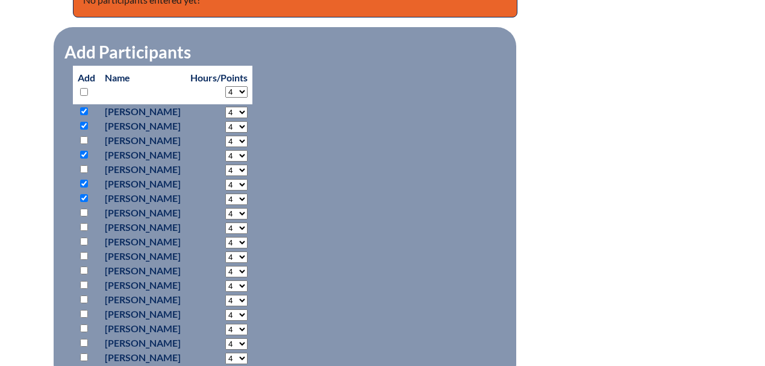
click at [84, 210] on input "checkbox" at bounding box center [84, 213] width 8 height 8
checkbox input "true"
click at [83, 227] on input "checkbox" at bounding box center [84, 227] width 8 height 8
checkbox input "true"
click at [81, 269] on input "checkbox" at bounding box center [84, 270] width 8 height 8
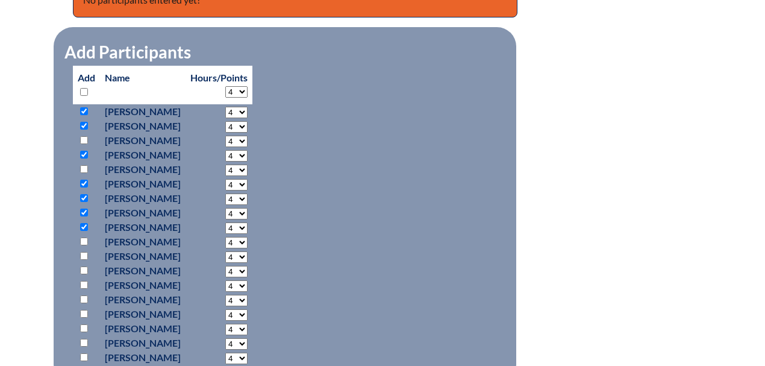
checkbox input "true"
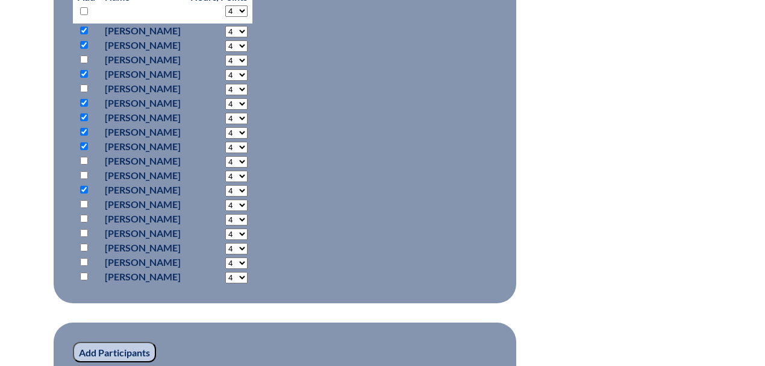
click at [80, 201] on input "checkbox" at bounding box center [84, 204] width 8 height 8
checkbox input "true"
click at [83, 220] on input "checkbox" at bounding box center [84, 219] width 8 height 8
checkbox input "true"
click at [83, 232] on input "checkbox" at bounding box center [84, 233] width 8 height 8
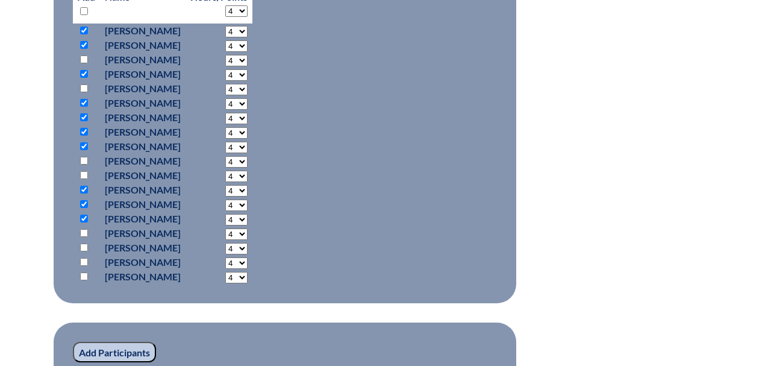
checkbox input "true"
click at [83, 263] on input "checkbox" at bounding box center [84, 262] width 8 height 8
checkbox input "true"
click at [83, 277] on input "checkbox" at bounding box center [84, 276] width 8 height 8
checkbox input "true"
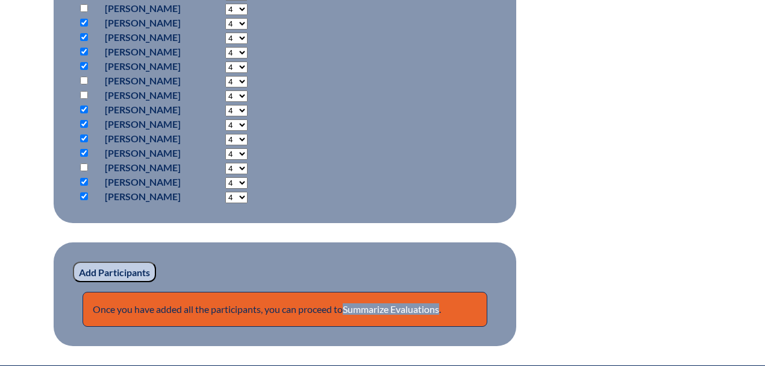
scroll to position [723, 0]
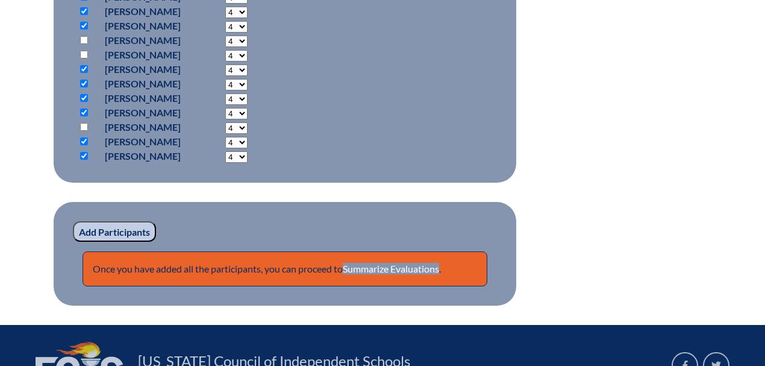
click at [118, 231] on input "Add Participants" at bounding box center [114, 231] width 83 height 20
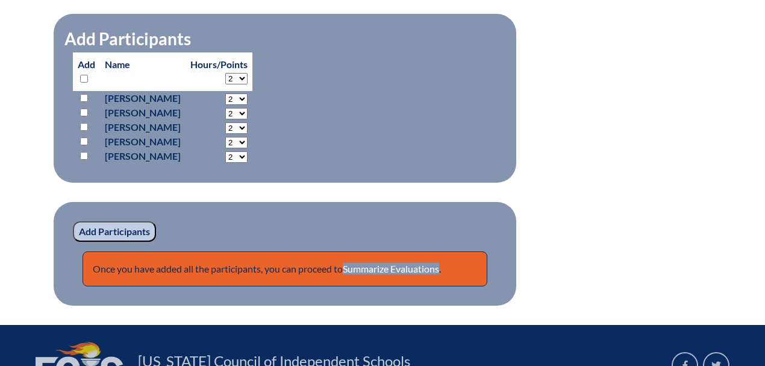
scroll to position [884, 0]
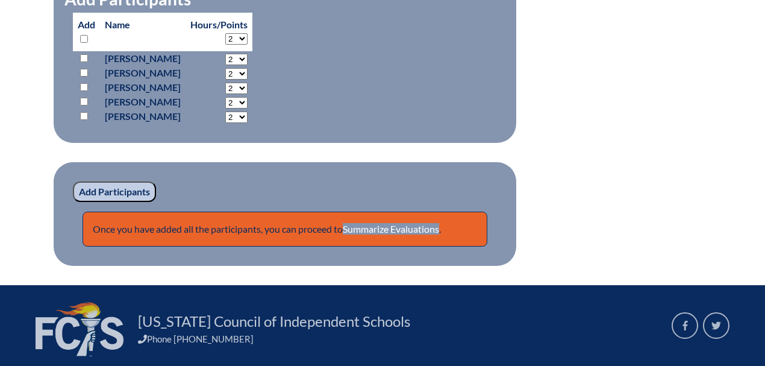
click at [118, 202] on input "Add Participants" at bounding box center [114, 191] width 83 height 20
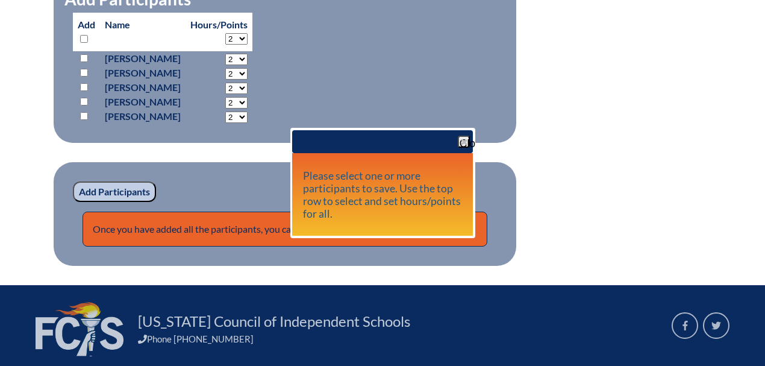
drag, startPoint x: 624, startPoint y: 205, endPoint x: 616, endPoint y: 212, distance: 10.3
click at [463, 146] on button "Close" at bounding box center [464, 142] width 12 height 12
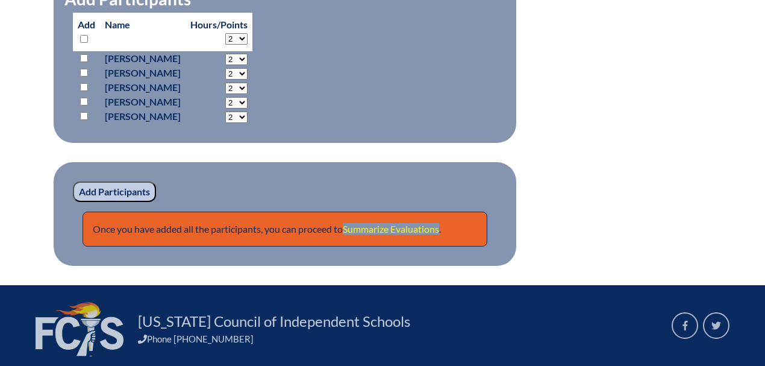
click at [385, 234] on link "Summarize Evaluations" at bounding box center [391, 228] width 96 height 11
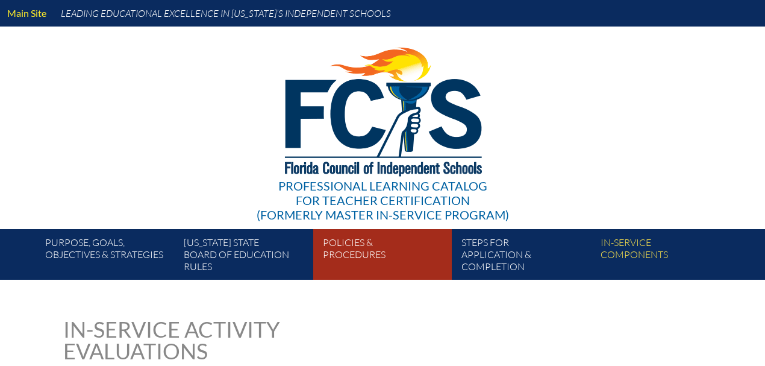
type input "0"
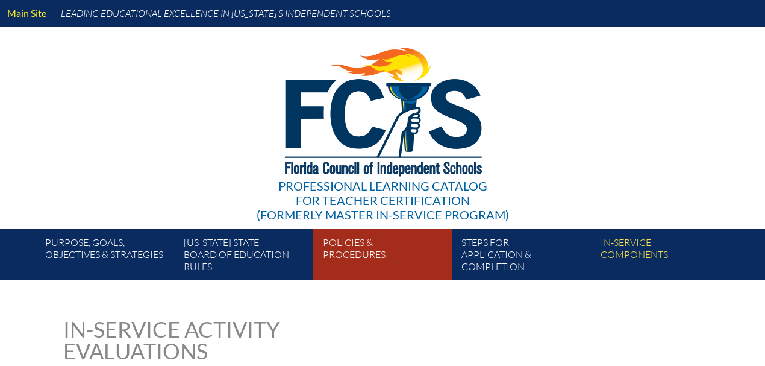
type input "0"
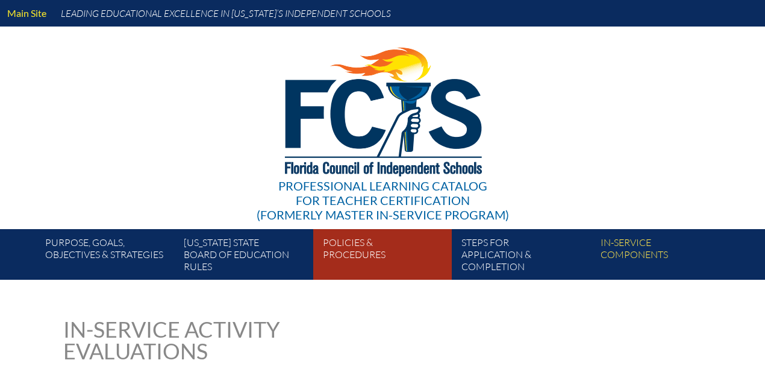
type input "0"
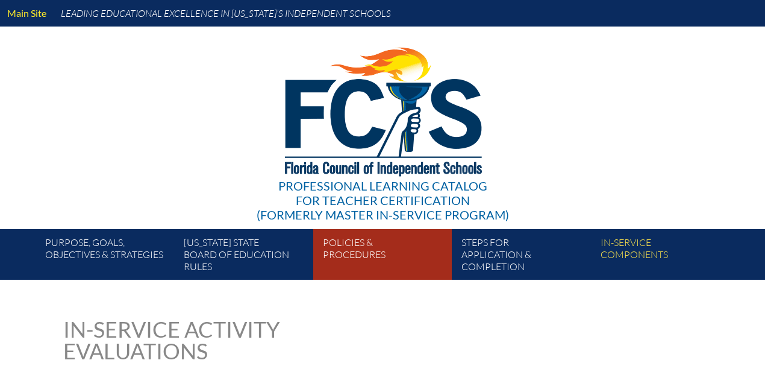
type input "0"
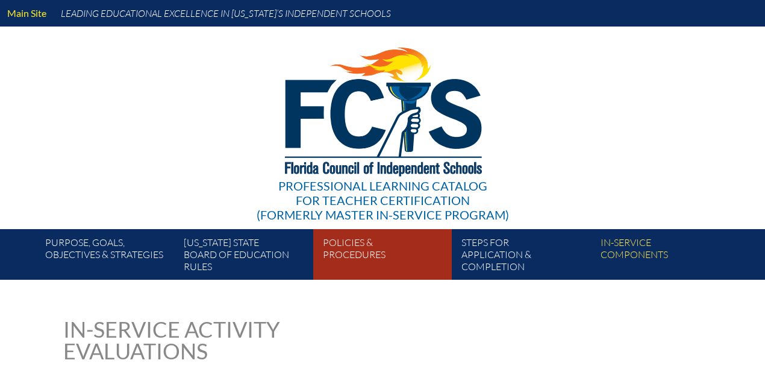
type input "0"
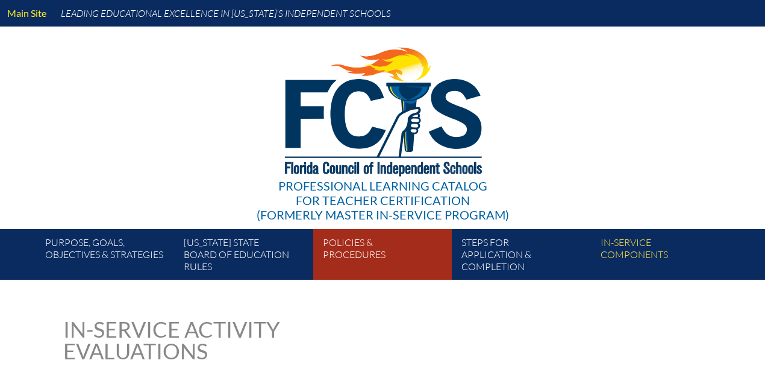
type input "0"
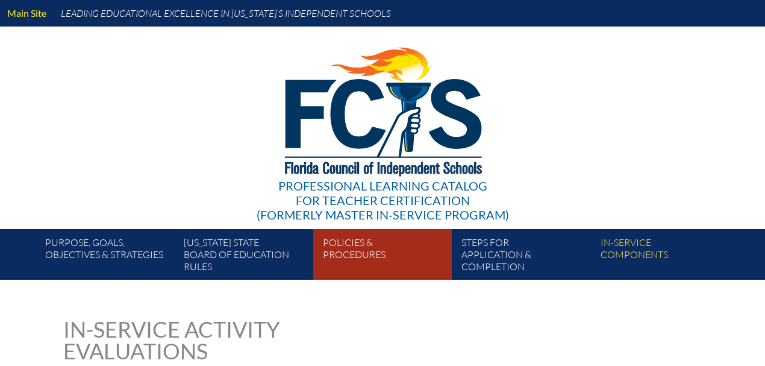
type input "0"
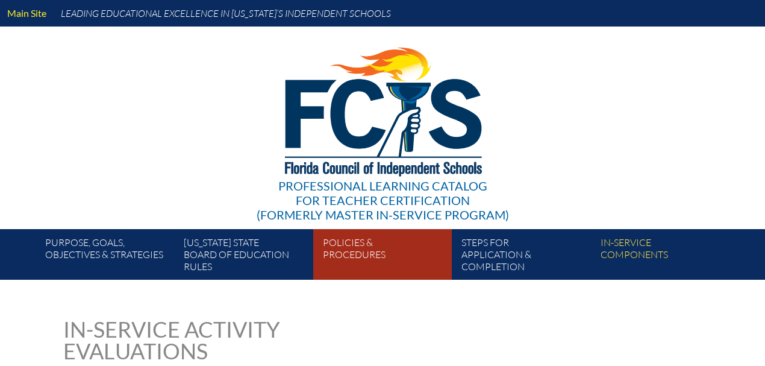
type input "0"
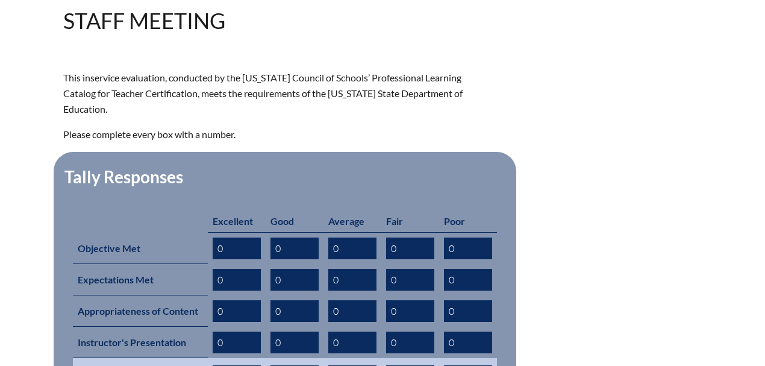
scroll to position [522, 0]
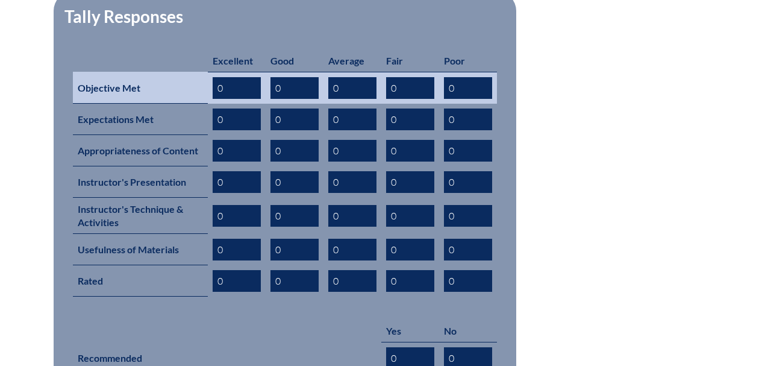
click at [251, 77] on input "0" at bounding box center [237, 88] width 48 height 22
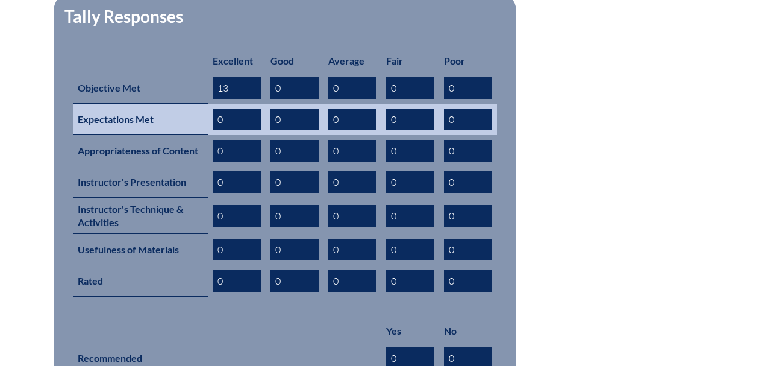
type input "13"
click at [228, 104] on td "0" at bounding box center [237, 119] width 58 height 31
click at [226, 108] on input "0" at bounding box center [237, 119] width 48 height 22
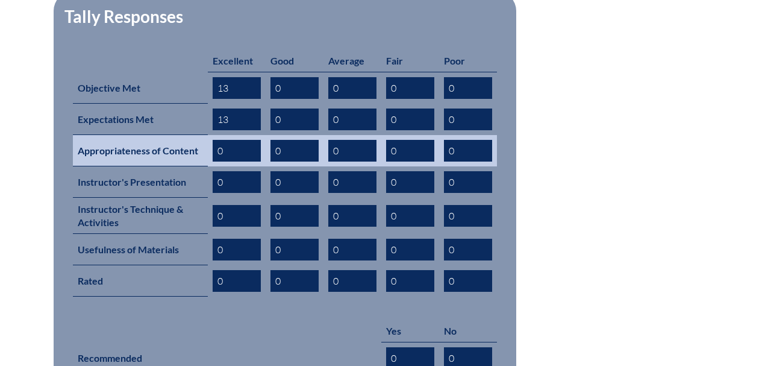
type input "13"
click at [228, 140] on input "0" at bounding box center [237, 151] width 48 height 22
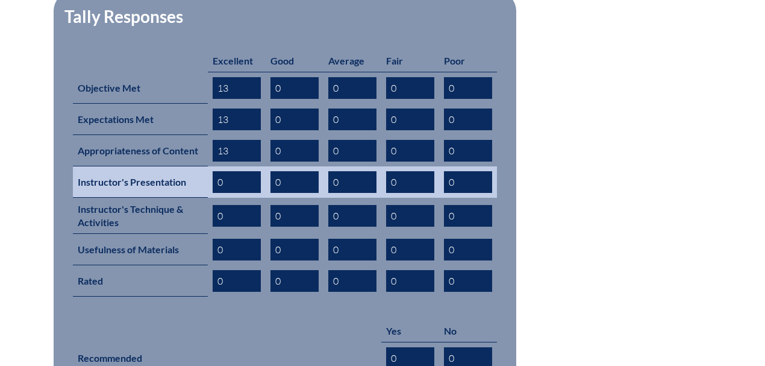
type input "13"
click at [227, 171] on input "0" at bounding box center [237, 182] width 48 height 22
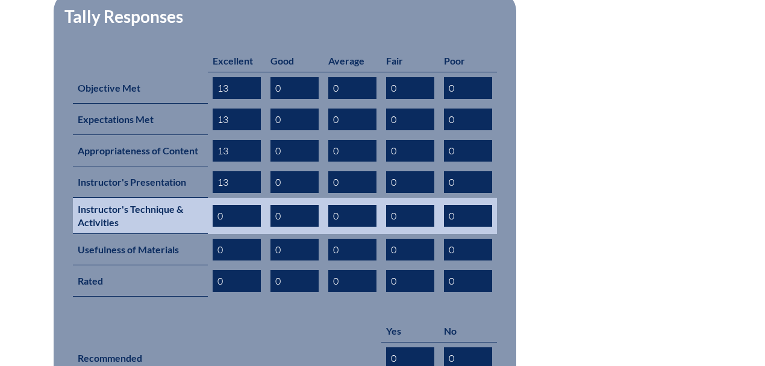
type input "13"
click at [231, 205] on input "0" at bounding box center [237, 216] width 48 height 22
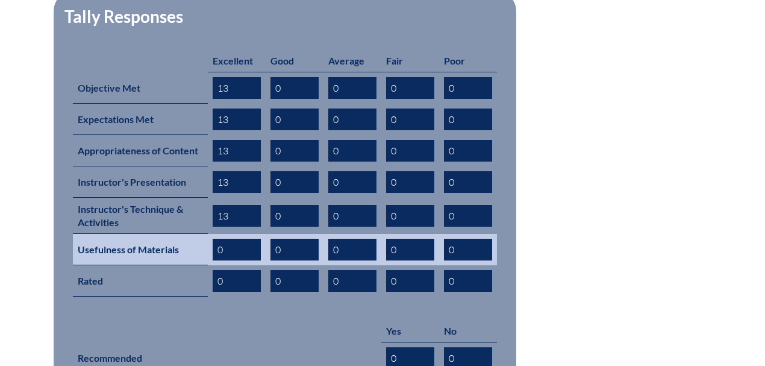
type input "13"
click at [230, 239] on input "0" at bounding box center [237, 250] width 48 height 22
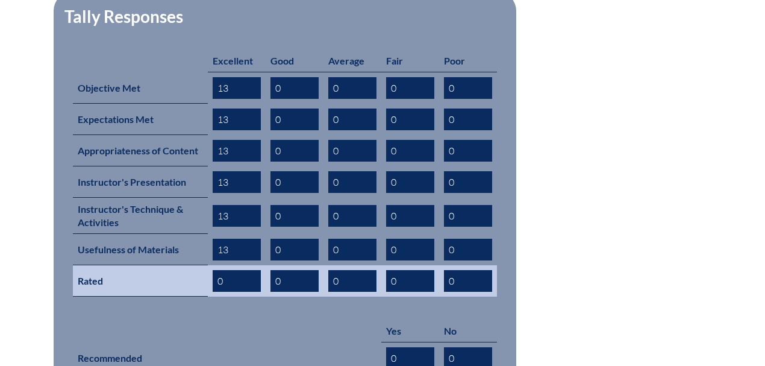
type input "13"
click at [230, 270] on input "0" at bounding box center [237, 281] width 48 height 22
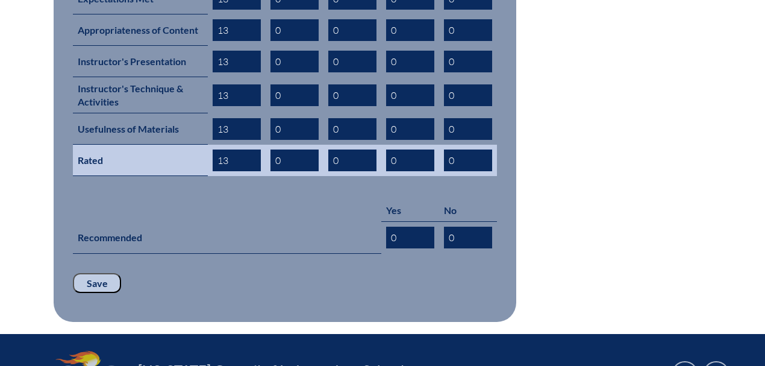
scroll to position [683, 0]
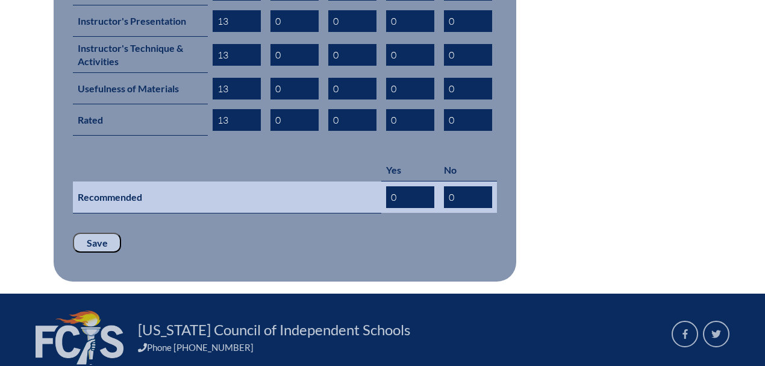
type input "13"
click at [403, 186] on input "0" at bounding box center [410, 197] width 48 height 22
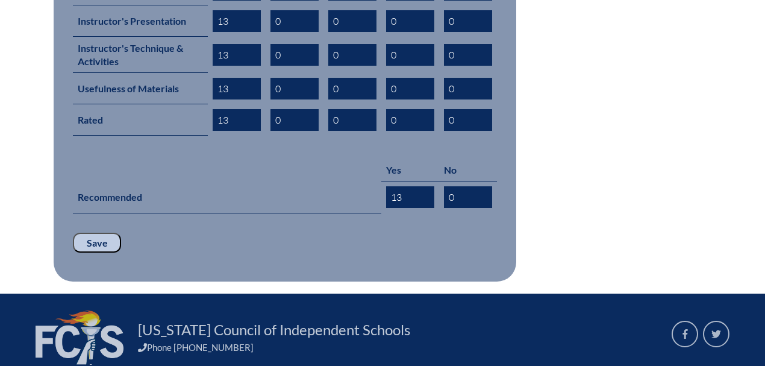
type input "13"
click at [87, 233] on input "Save" at bounding box center [97, 243] width 48 height 20
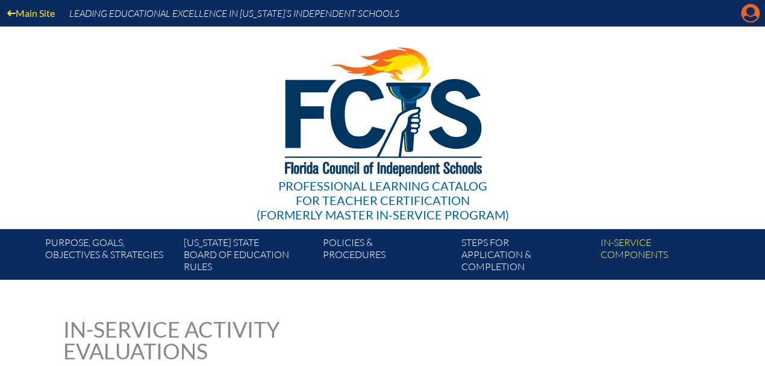
click at [744, 18] on icon at bounding box center [751, 13] width 19 height 19
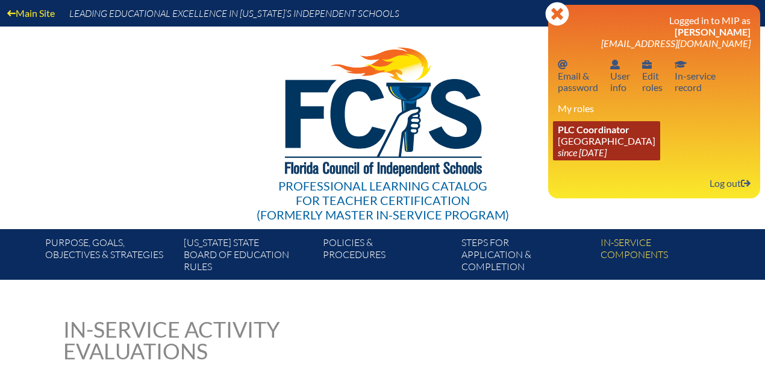
click at [568, 143] on link "PLC Coordinator [GEOGRAPHIC_DATA] since [DATE]" at bounding box center [606, 140] width 107 height 39
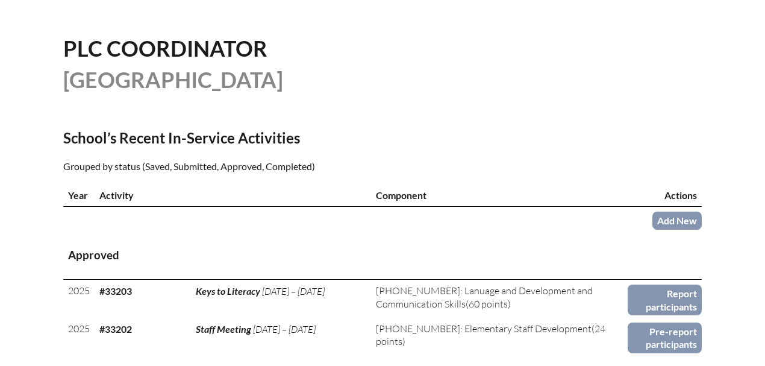
scroll to position [362, 0]
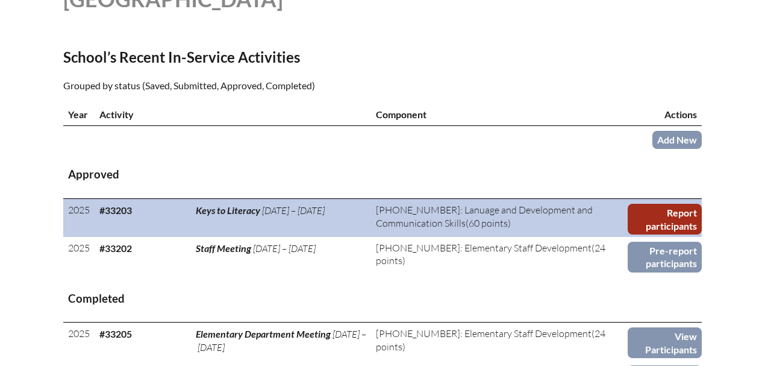
click at [655, 210] on link "Report participants" at bounding box center [665, 219] width 74 height 31
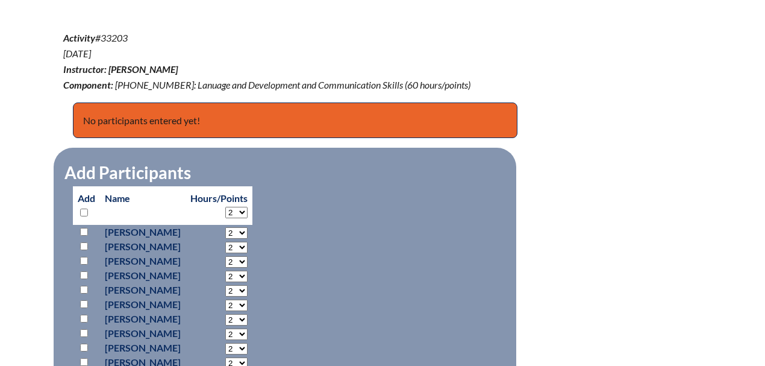
scroll to position [482, 0]
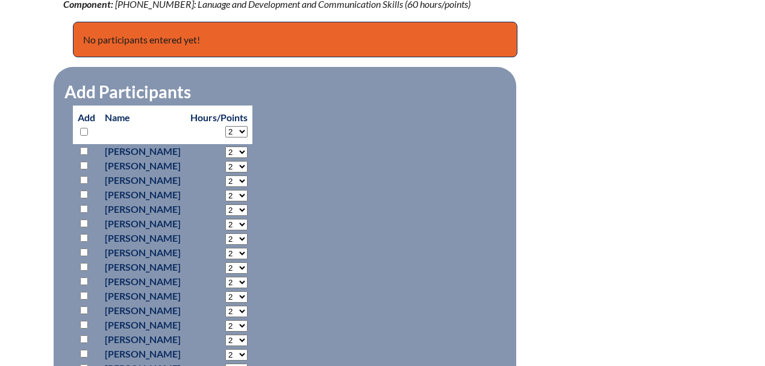
click at [248, 130] on select "2 3 4 5 6 7 8 9 10 11 12 13 14 15 16 17 18 19 20 21 22 23 24 25 26 27 28 29 30 …" at bounding box center [236, 131] width 22 height 11
select select "20"
click at [248, 126] on select "2 3 4 5 6 7 8 9 10 11 12 13 14 15 16 17 18 19 20 21 22 23 24 25 26 27 28 29 30 …" at bounding box center [236, 131] width 22 height 11
select select "20"
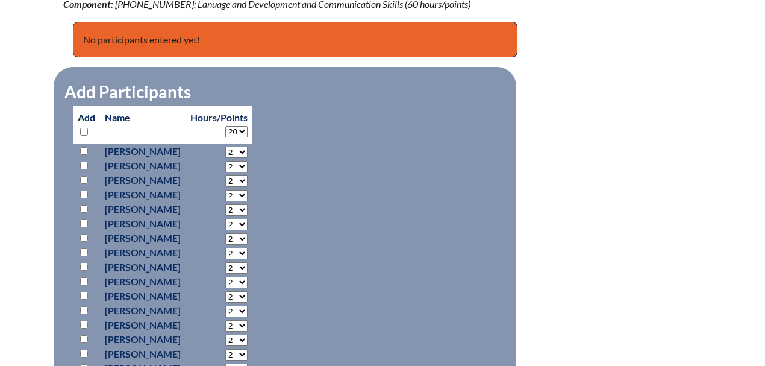
select select "20"
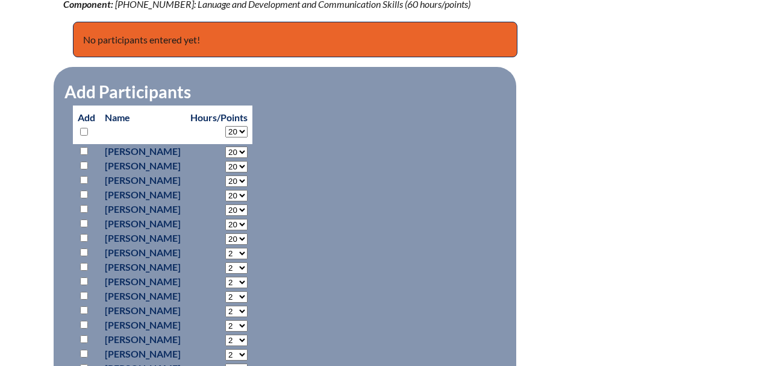
select select "20"
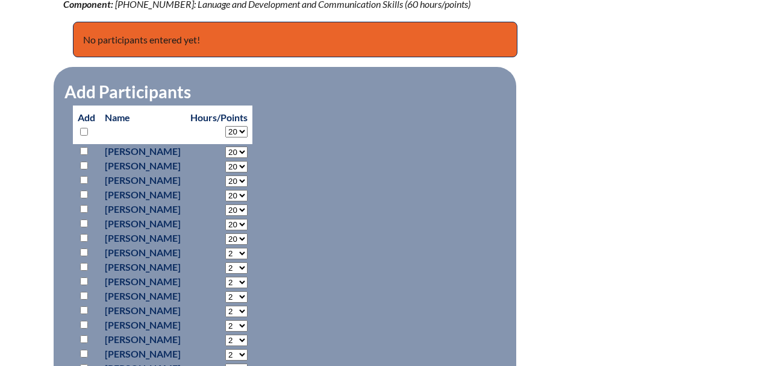
select select "20"
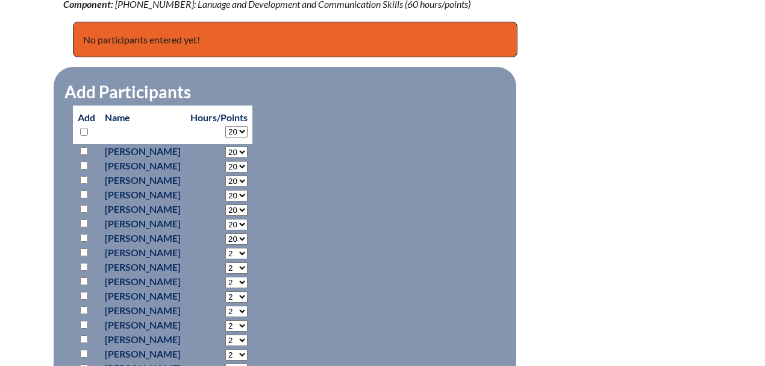
select select "20"
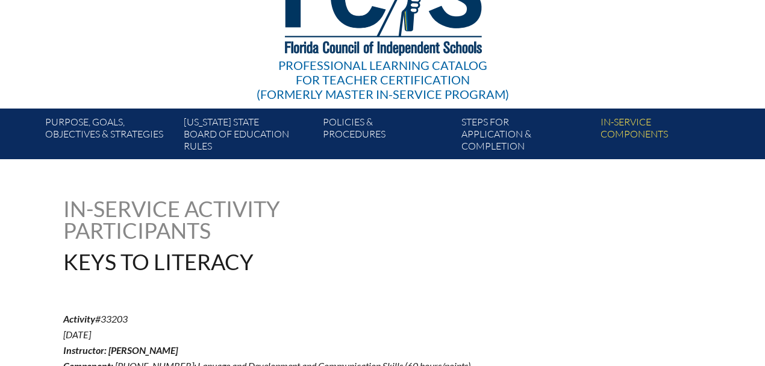
scroll to position [0, 0]
